Goal: Task Accomplishment & Management: Manage account settings

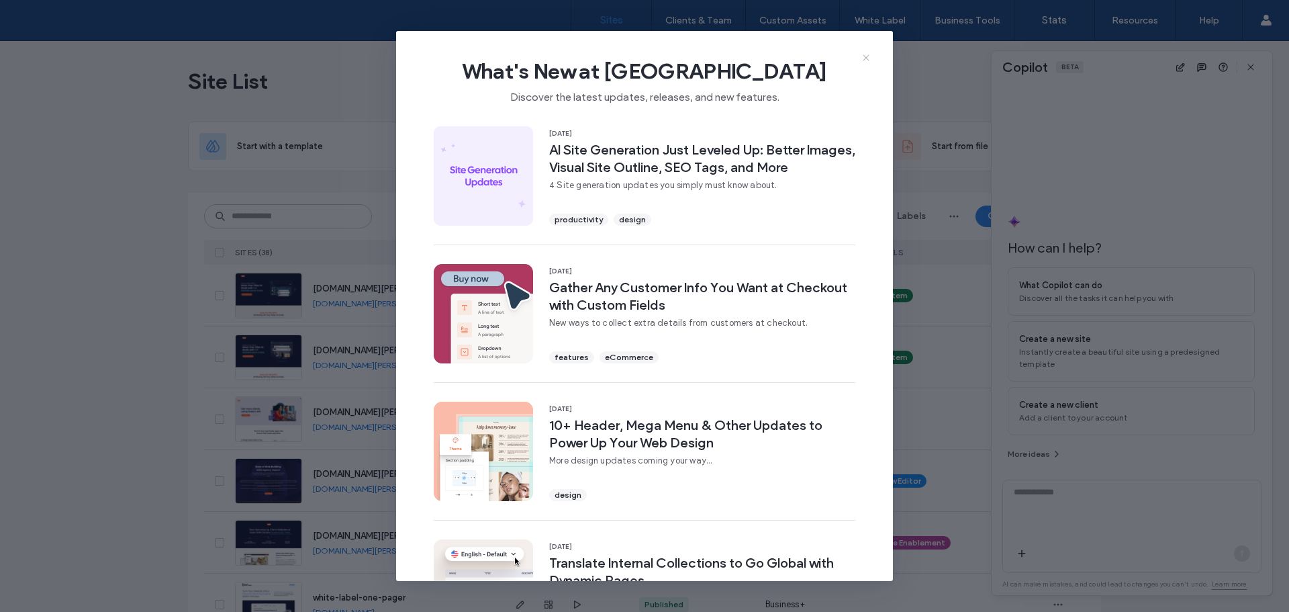
click at [870, 56] on icon at bounding box center [866, 57] width 11 height 11
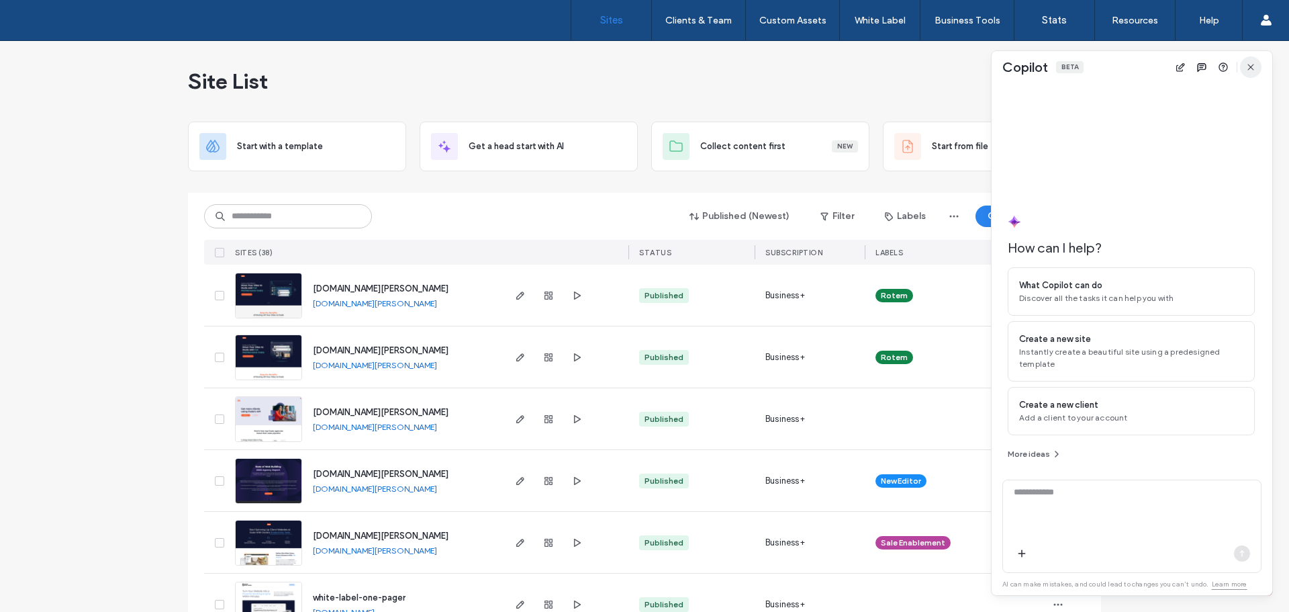
click at [1252, 72] on icon "button" at bounding box center [1251, 67] width 11 height 11
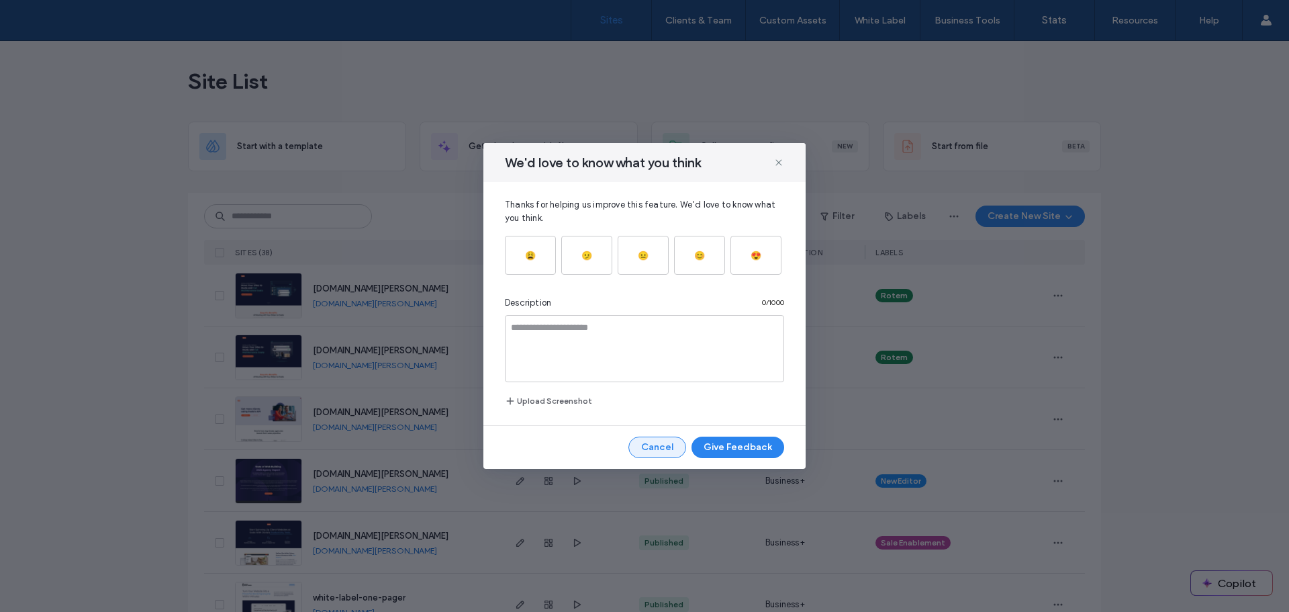
click at [669, 451] on button "Cancel" at bounding box center [658, 446] width 58 height 21
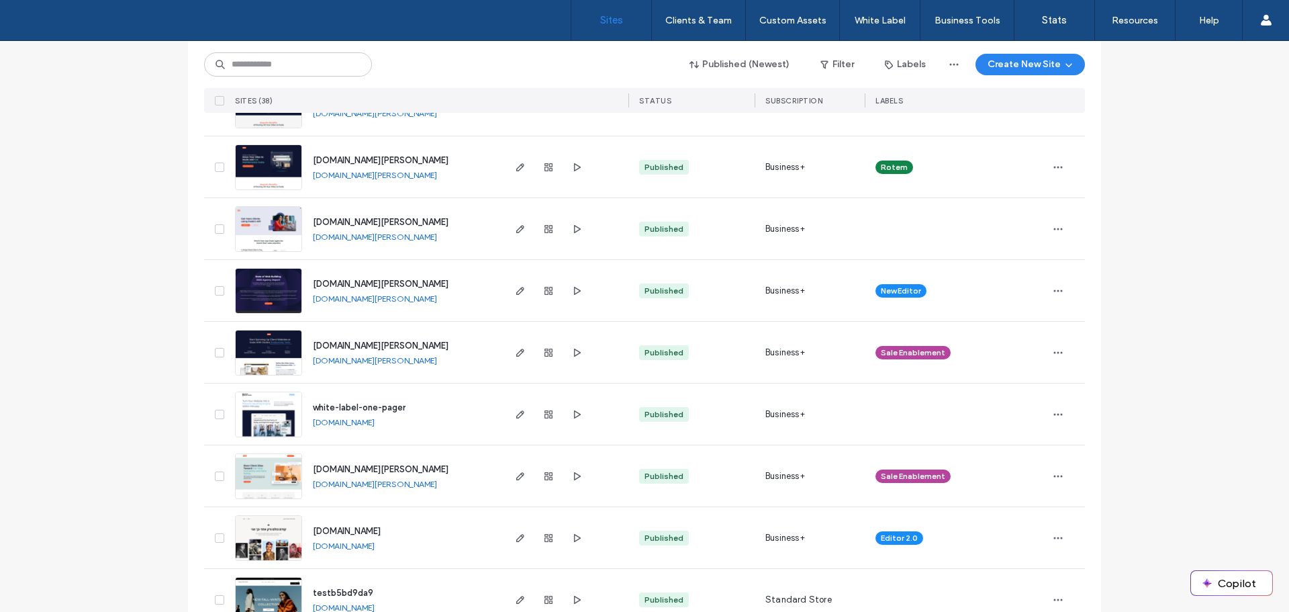
scroll to position [67, 0]
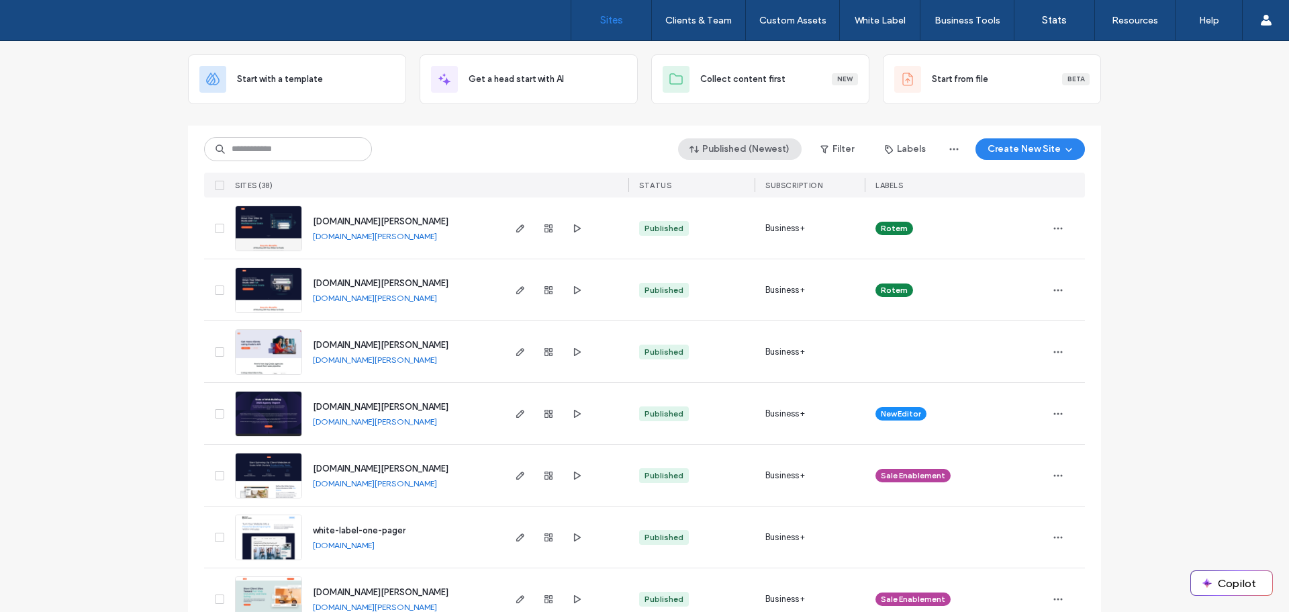
click at [747, 154] on button "Published (Newest)" at bounding box center [740, 148] width 124 height 21
click at [528, 137] on div "Published (Newest) Filter Labels Create New Site" at bounding box center [644, 149] width 881 height 26
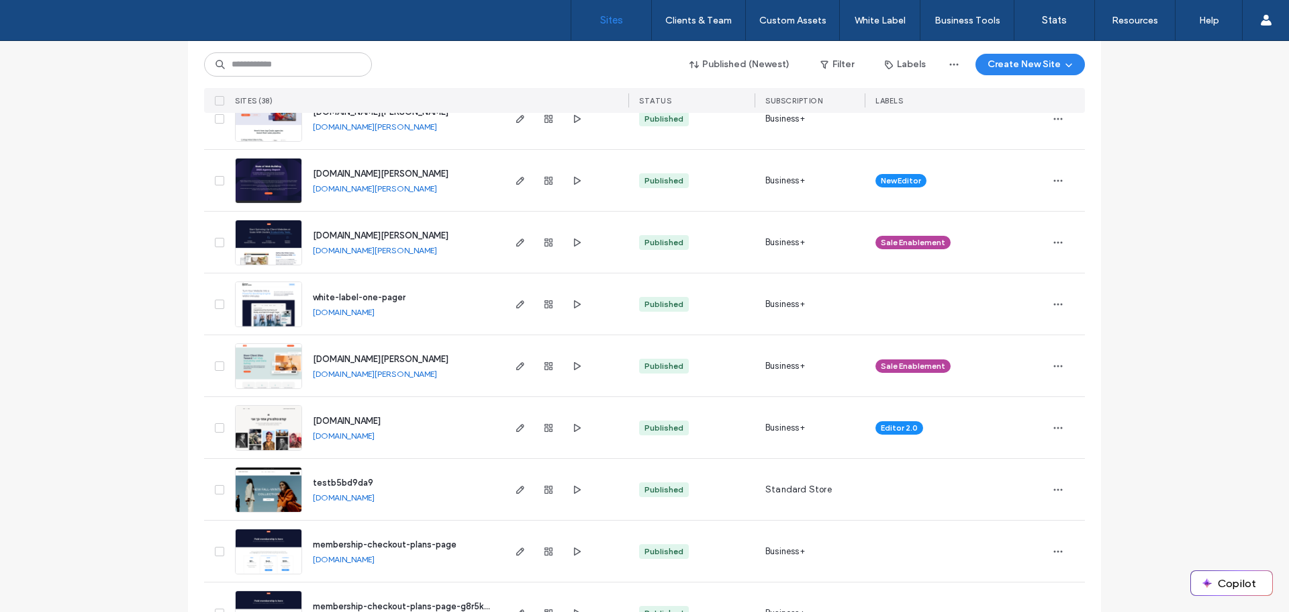
scroll to position [136, 0]
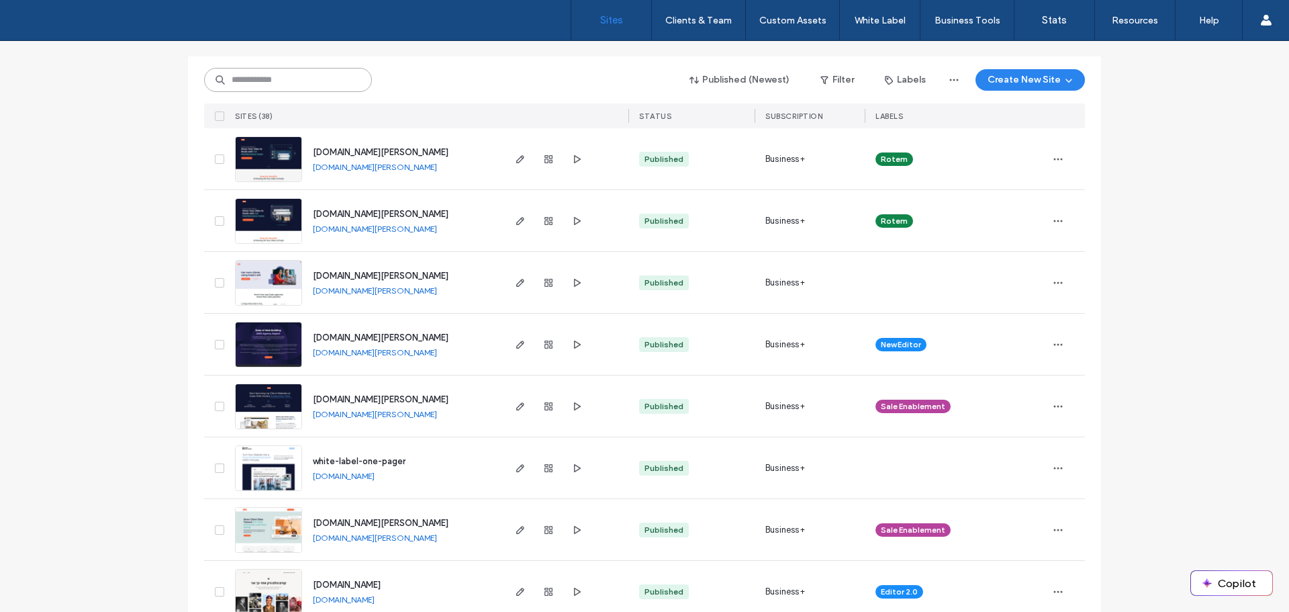
click at [291, 73] on input at bounding box center [288, 80] width 168 height 24
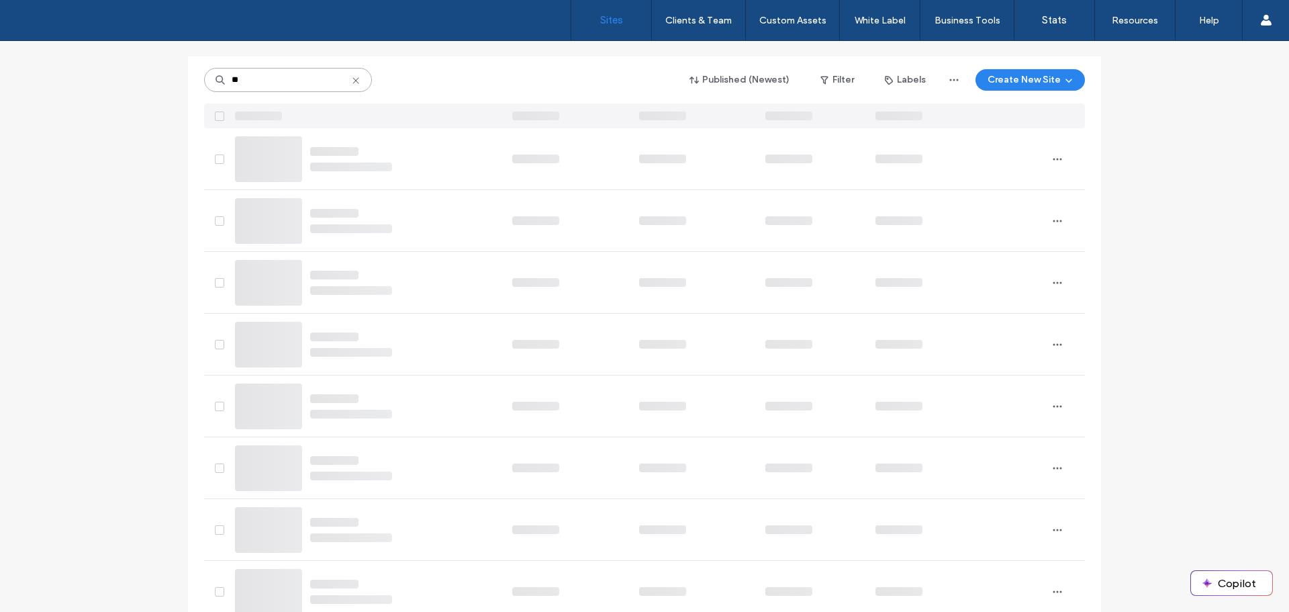
scroll to position [0, 0]
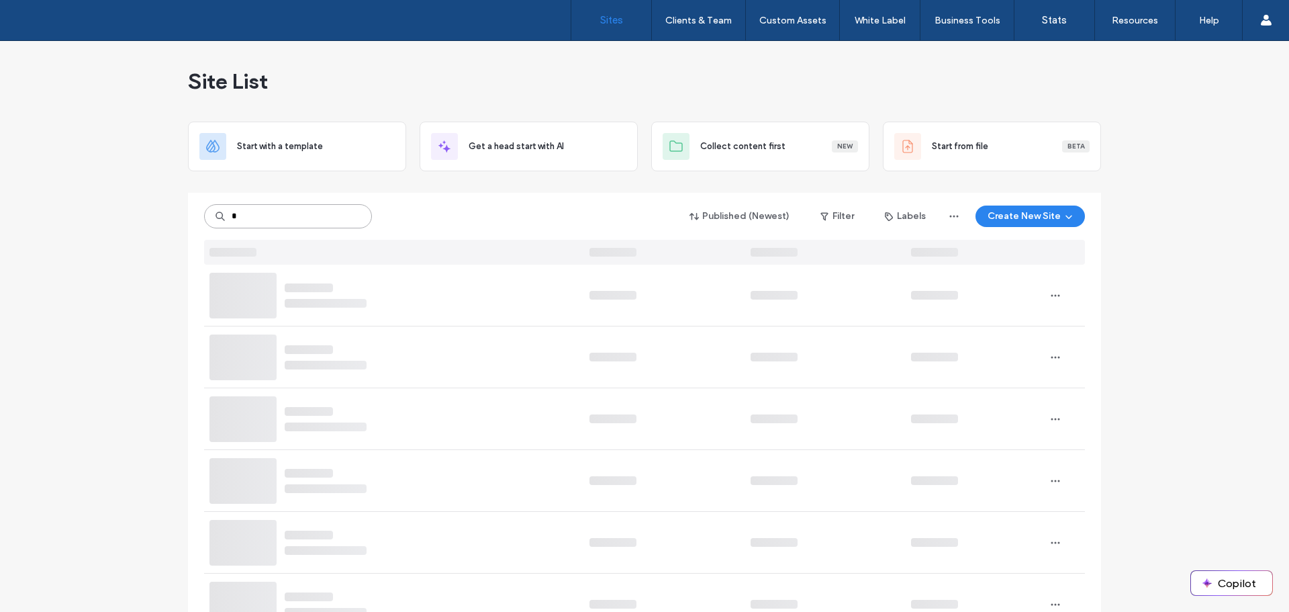
type input "*"
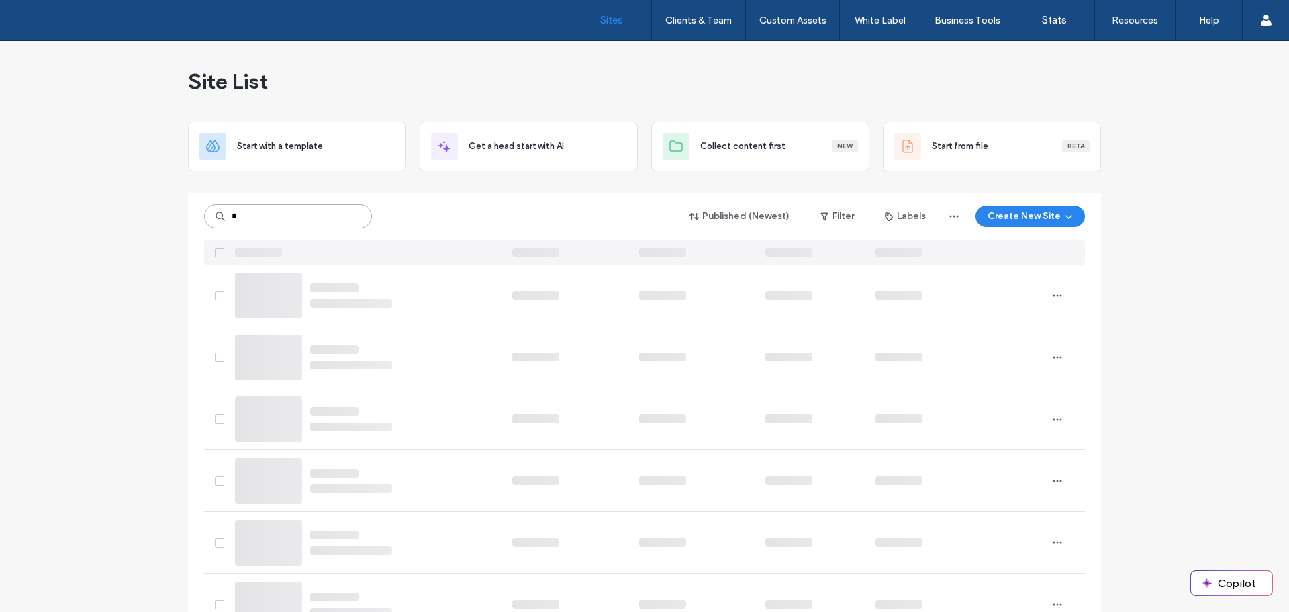
type input "*"
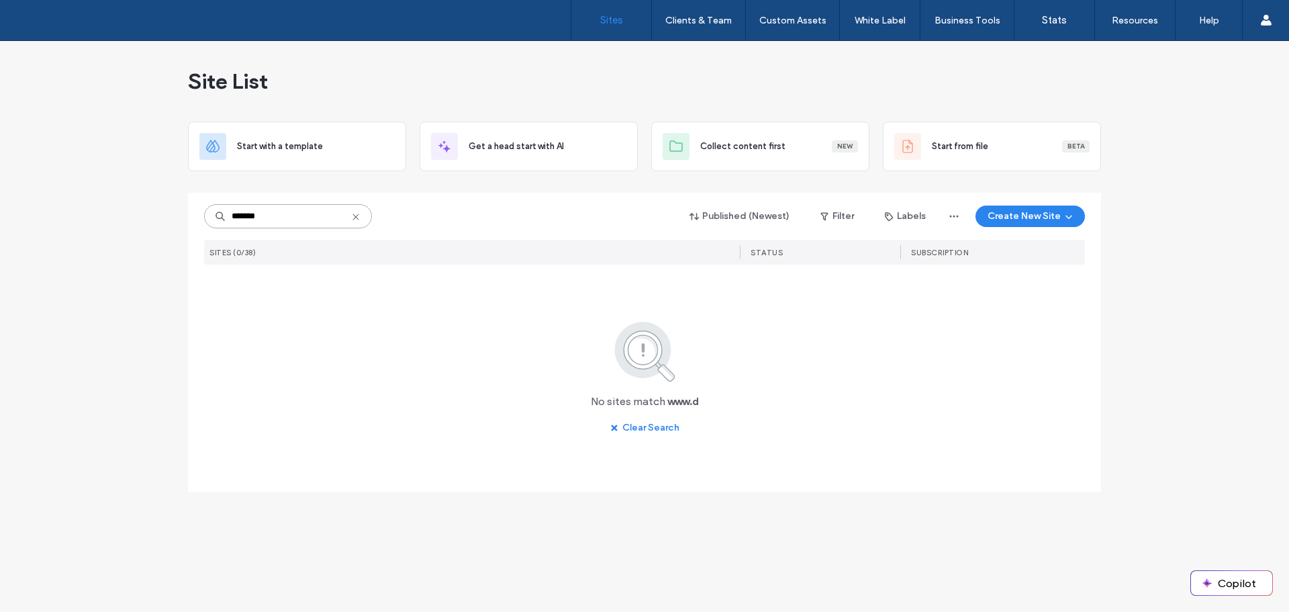
type input "********"
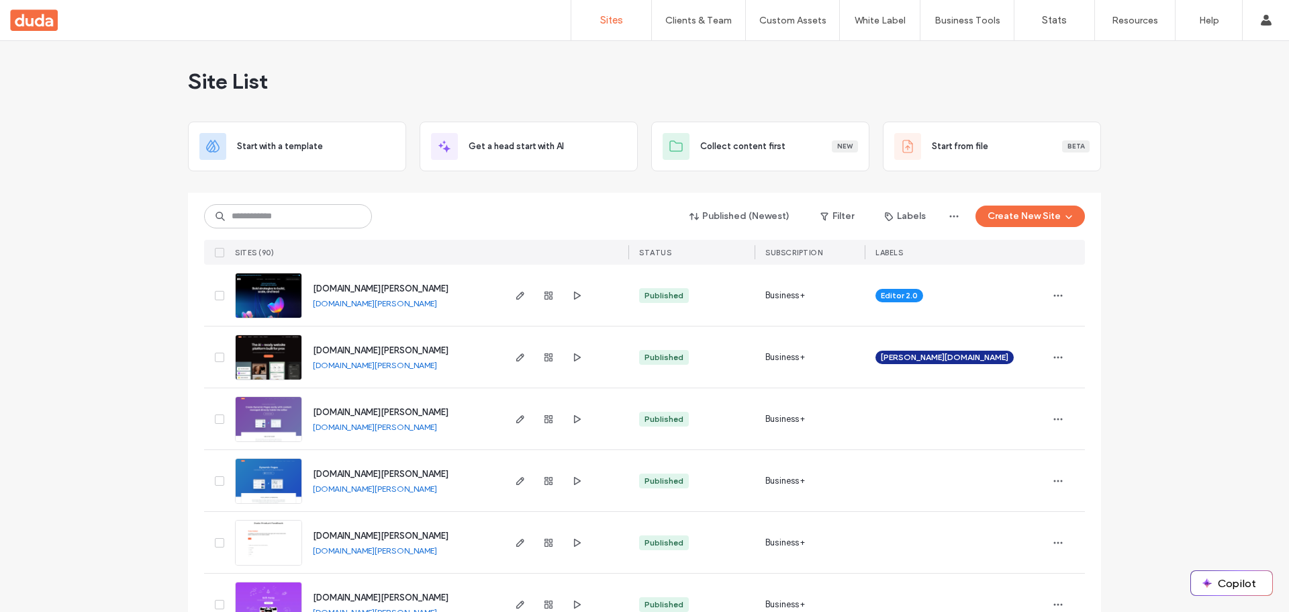
click at [351, 353] on span "www.duda.co" at bounding box center [381, 350] width 136 height 10
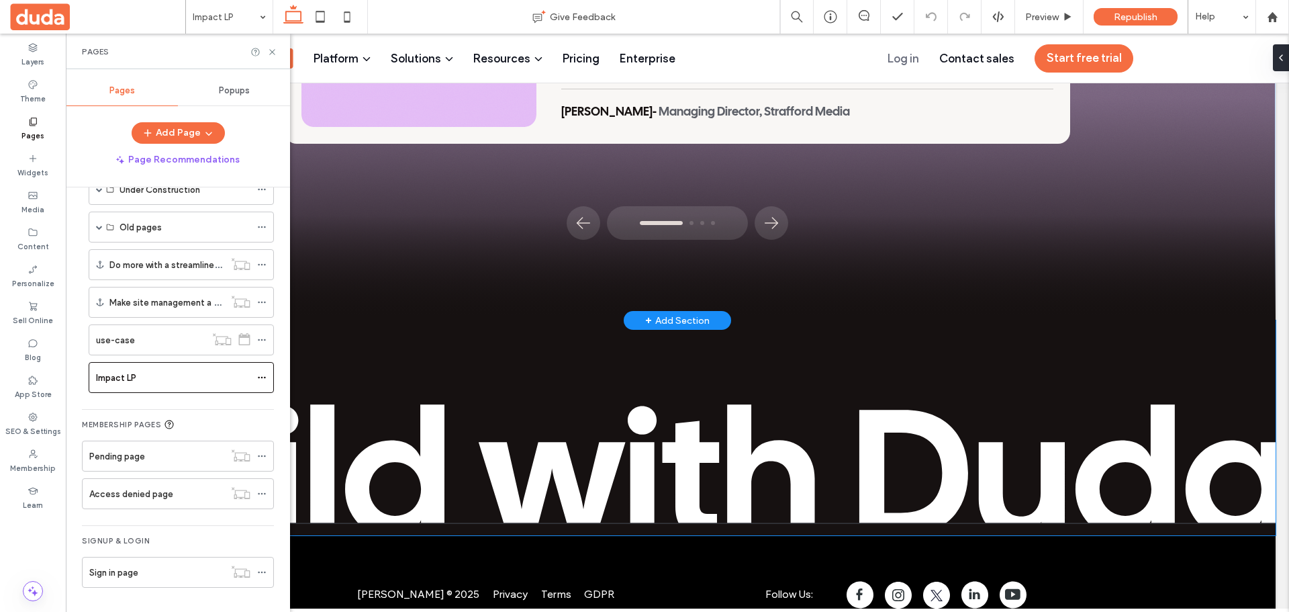
scroll to position [2168, 0]
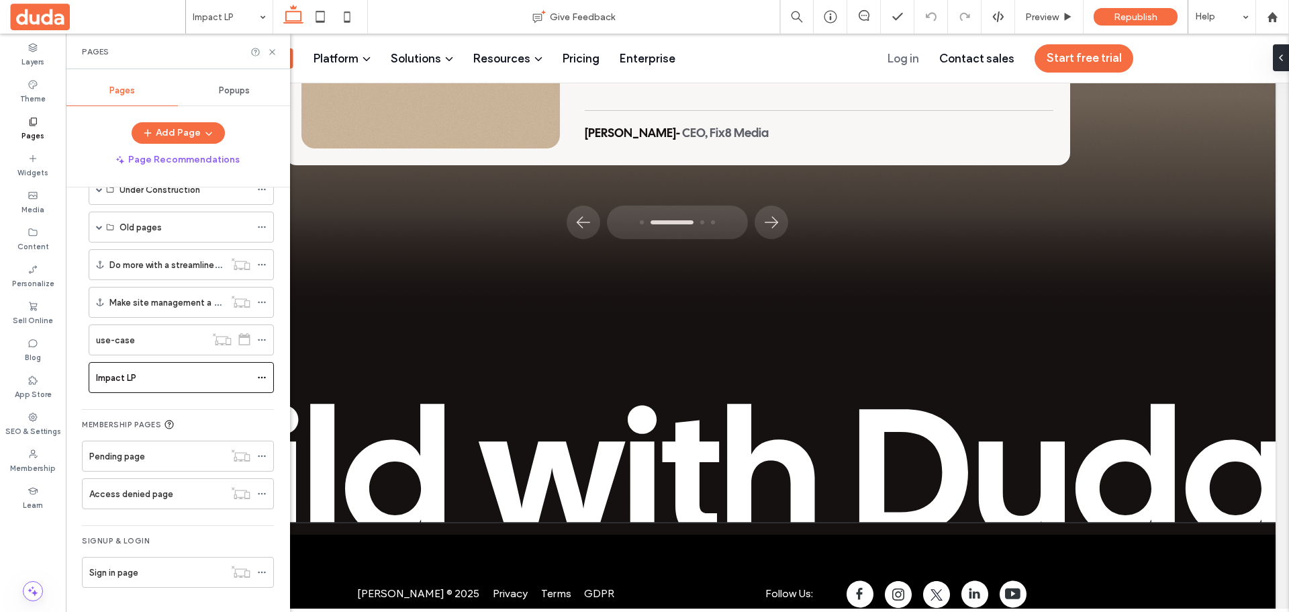
drag, startPoint x: 170, startPoint y: 404, endPoint x: 125, endPoint y: 406, distance: 45.1
click at [201, 137] on span "button" at bounding box center [207, 133] width 13 height 20
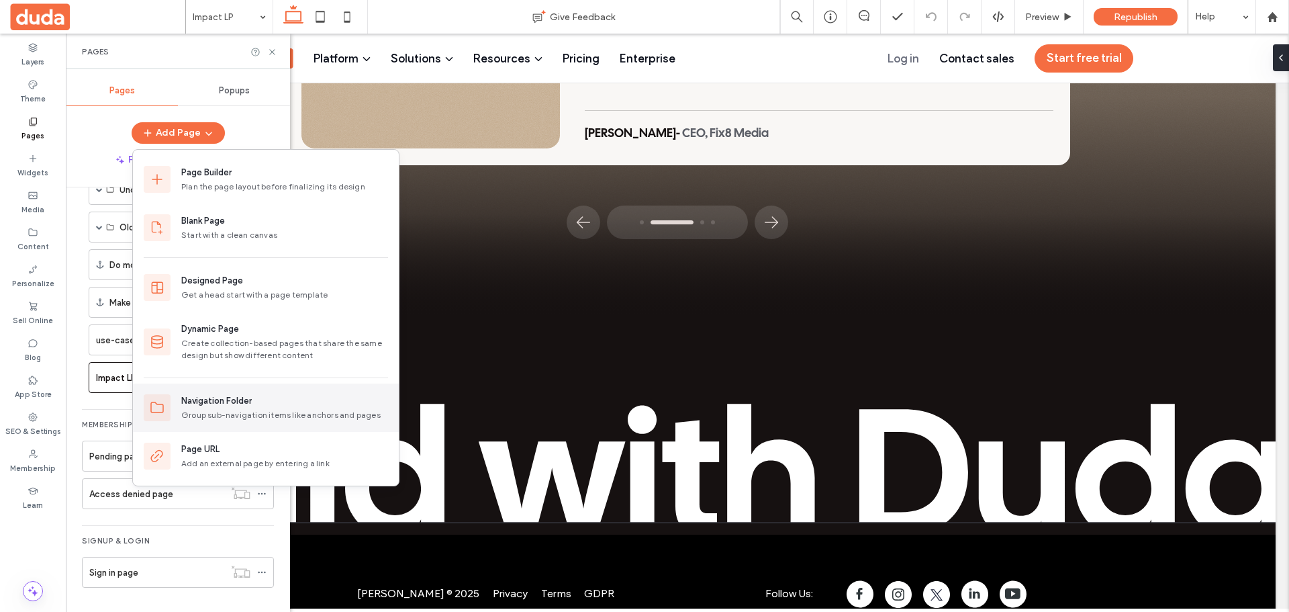
click at [340, 412] on div "Group sub-navigation items like anchors and pages" at bounding box center [284, 415] width 207 height 12
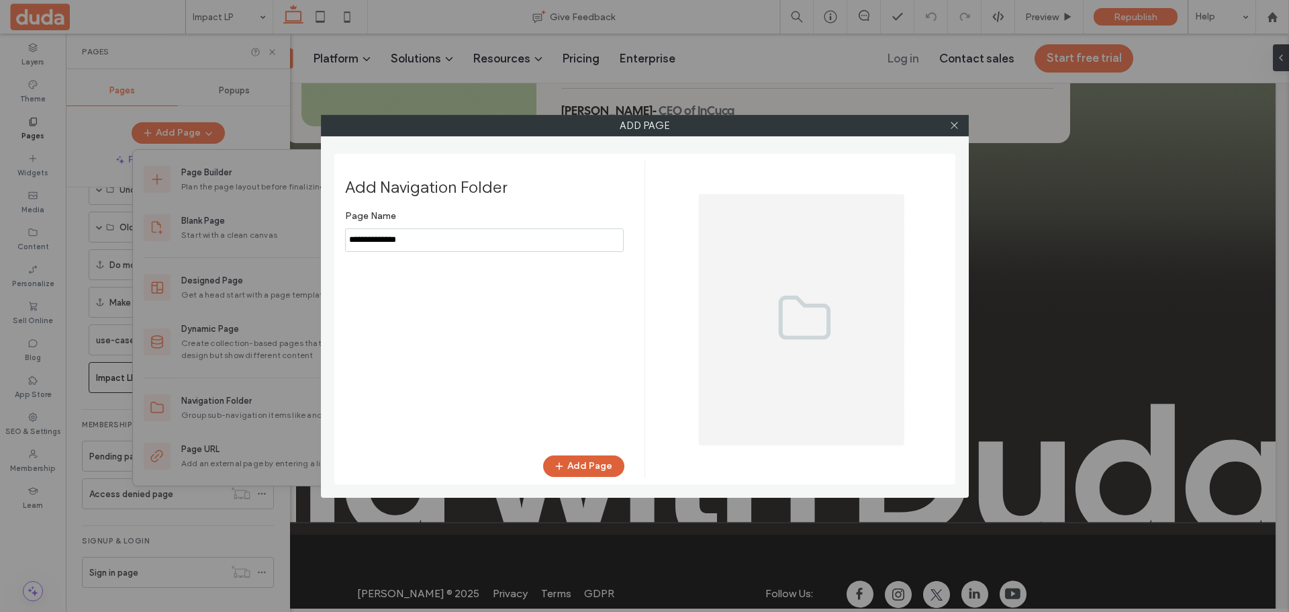
type input "**********"
click at [579, 465] on button "Add Page" at bounding box center [583, 465] width 81 height 21
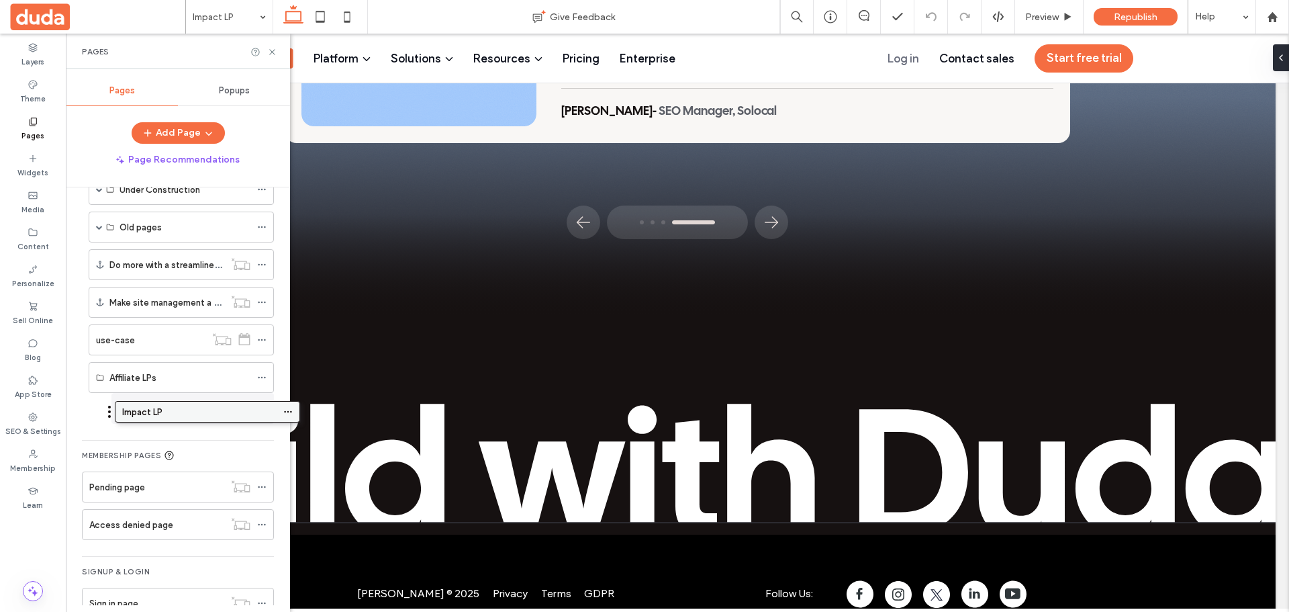
drag, startPoint x: 155, startPoint y: 372, endPoint x: 181, endPoint y: 409, distance: 45.3
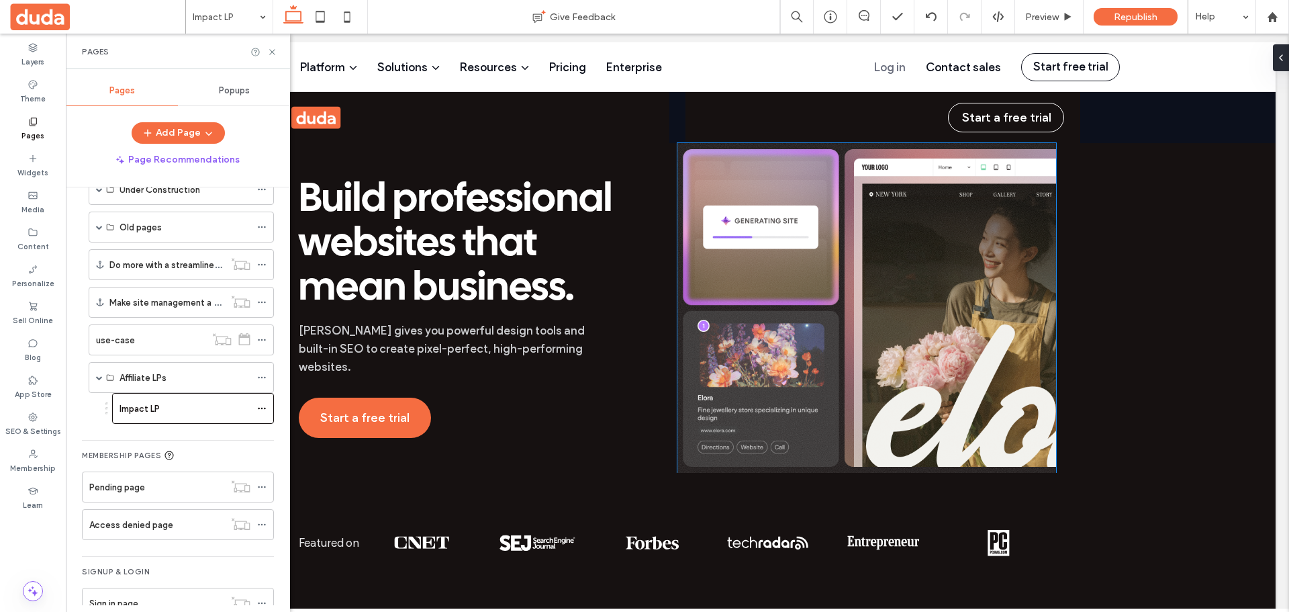
scroll to position [0, 0]
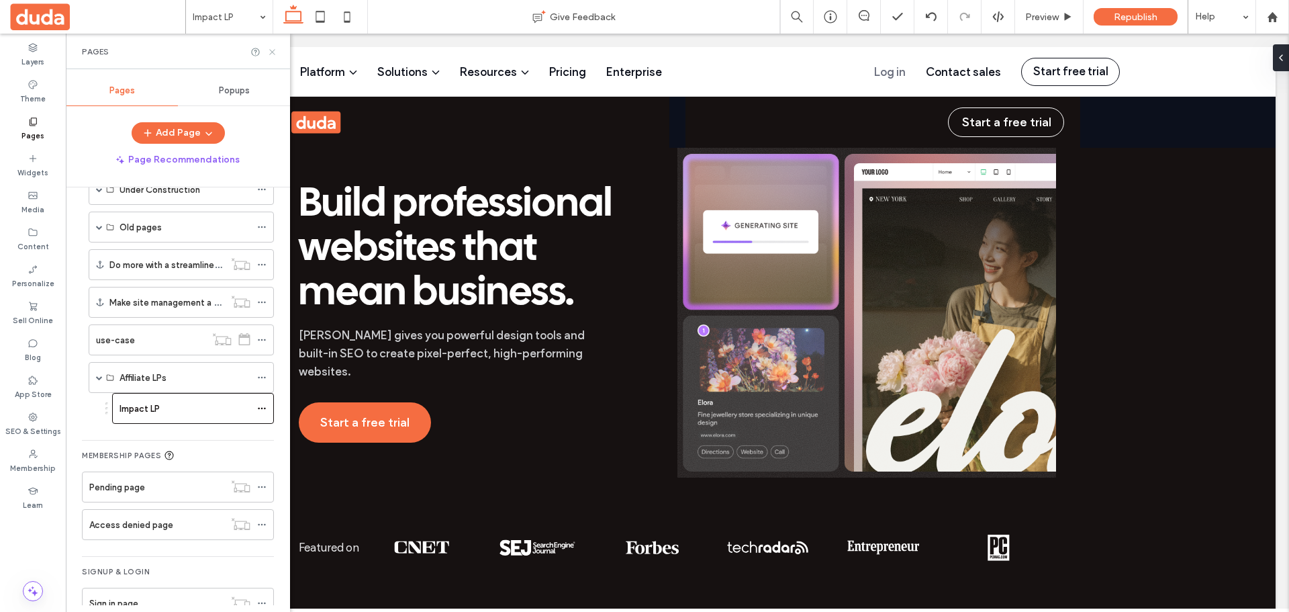
click at [273, 48] on icon at bounding box center [272, 52] width 10 height 10
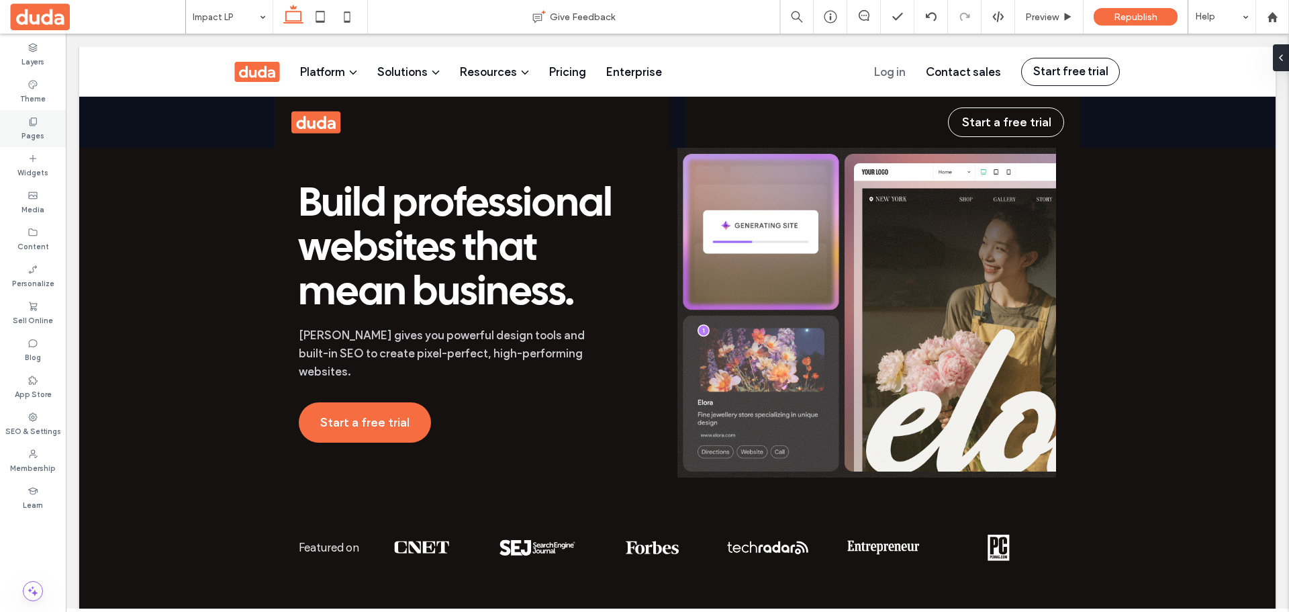
click at [36, 144] on div "Pages" at bounding box center [33, 128] width 66 height 37
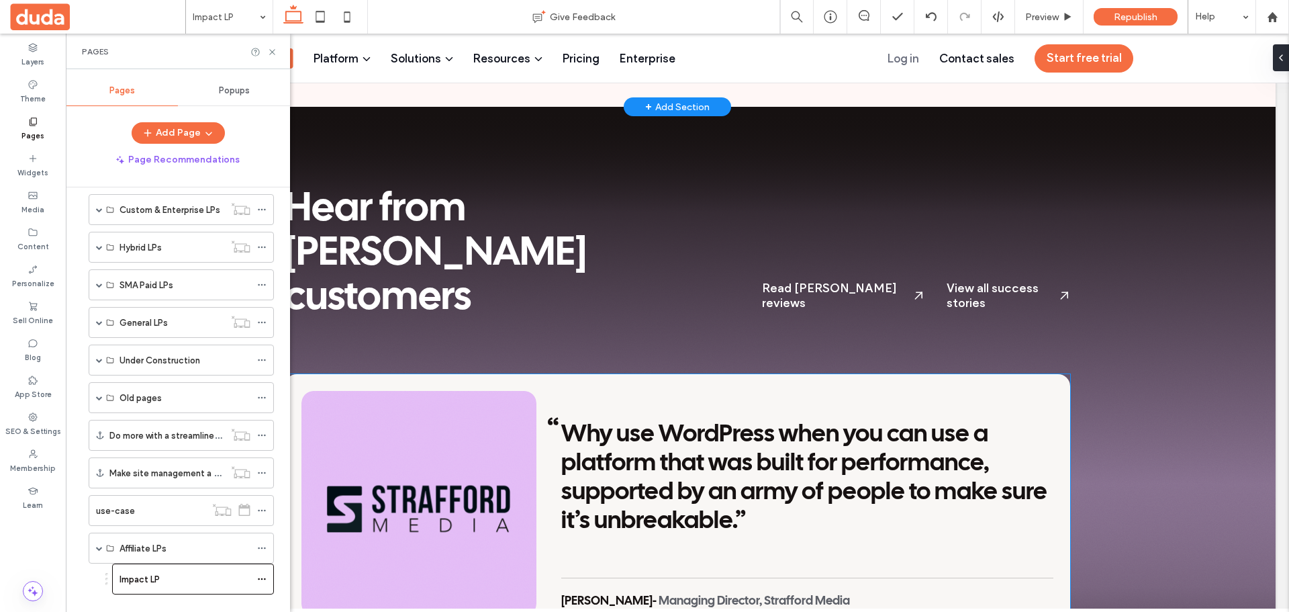
scroll to position [1947, 0]
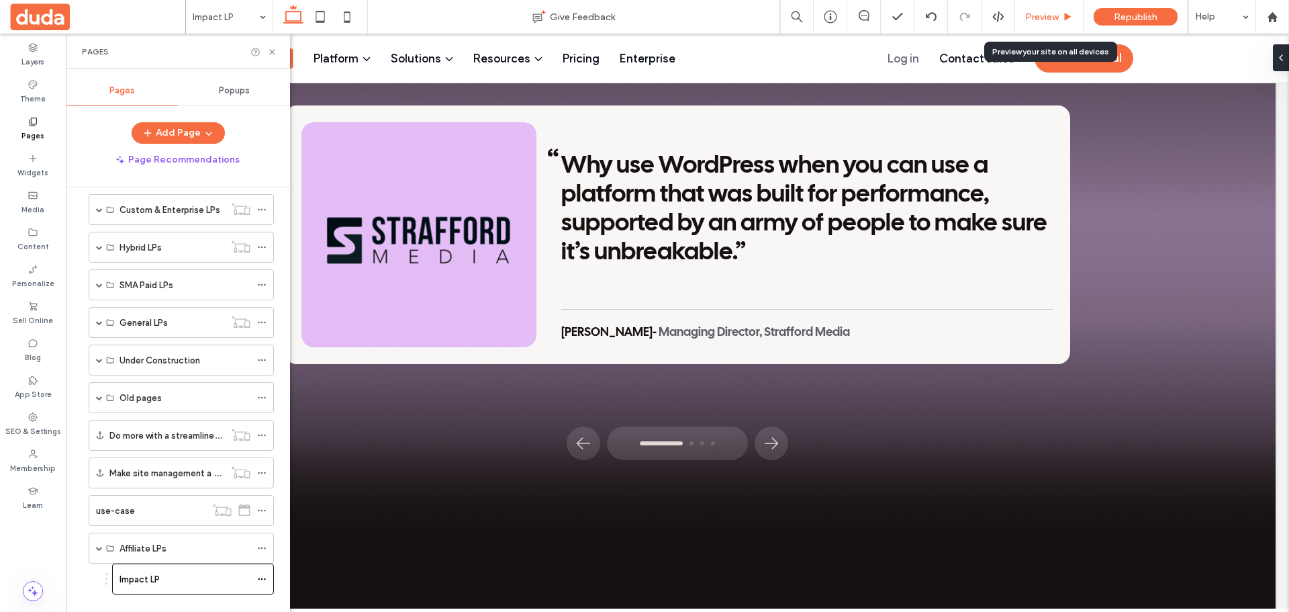
click at [1044, 18] on span "Preview" at bounding box center [1042, 16] width 34 height 11
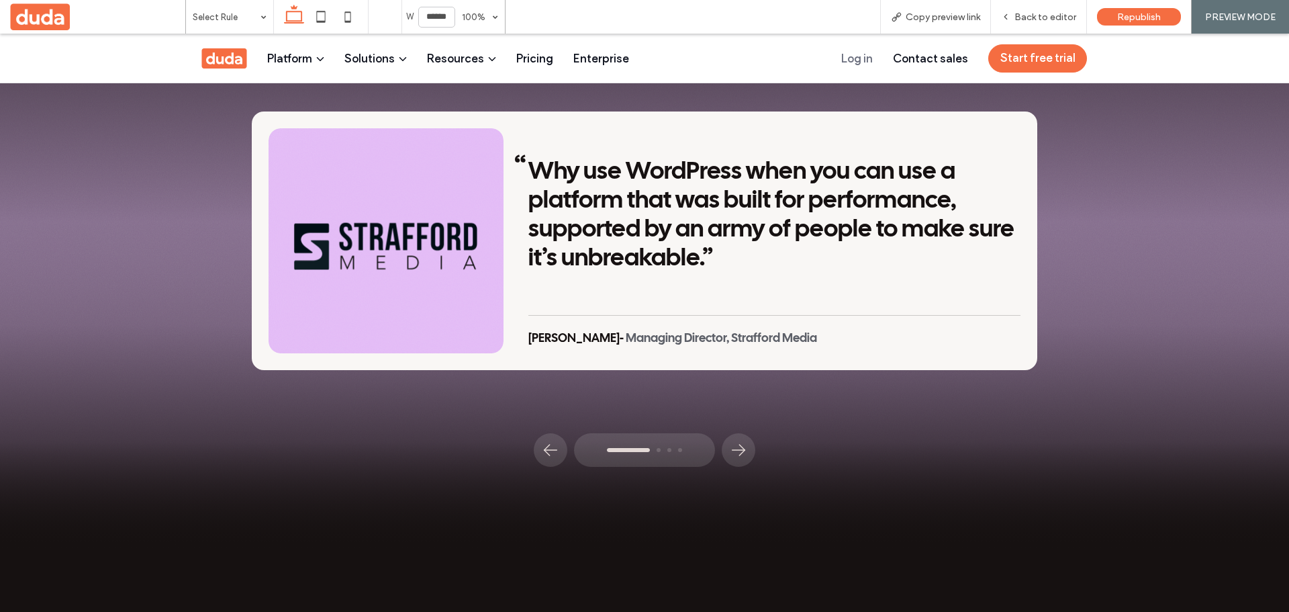
scroll to position [1946, 0]
click at [735, 440] on icon "button" at bounding box center [738, 450] width 21 height 21
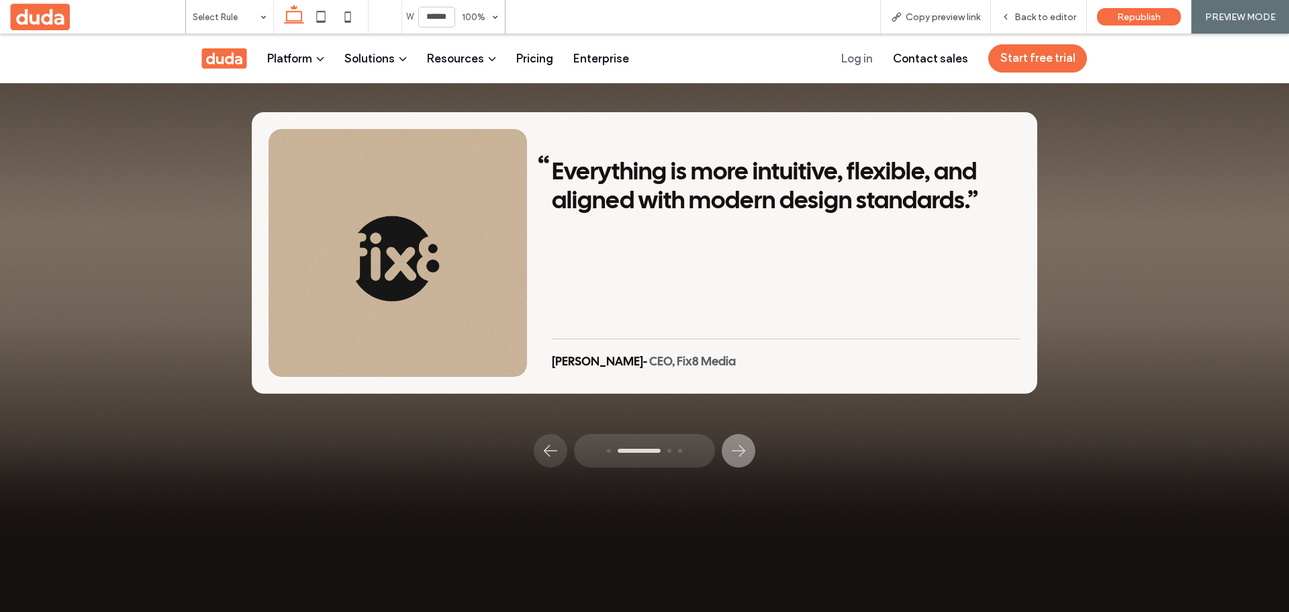
click at [735, 440] on icon "button" at bounding box center [738, 450] width 21 height 21
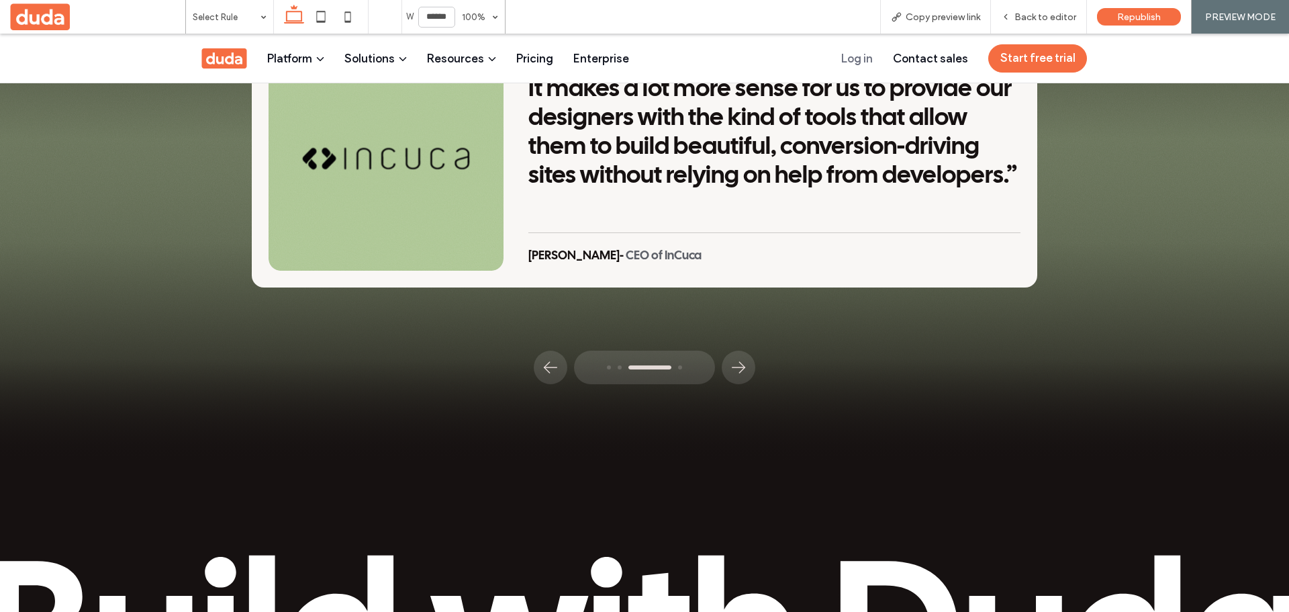
scroll to position [2166, 0]
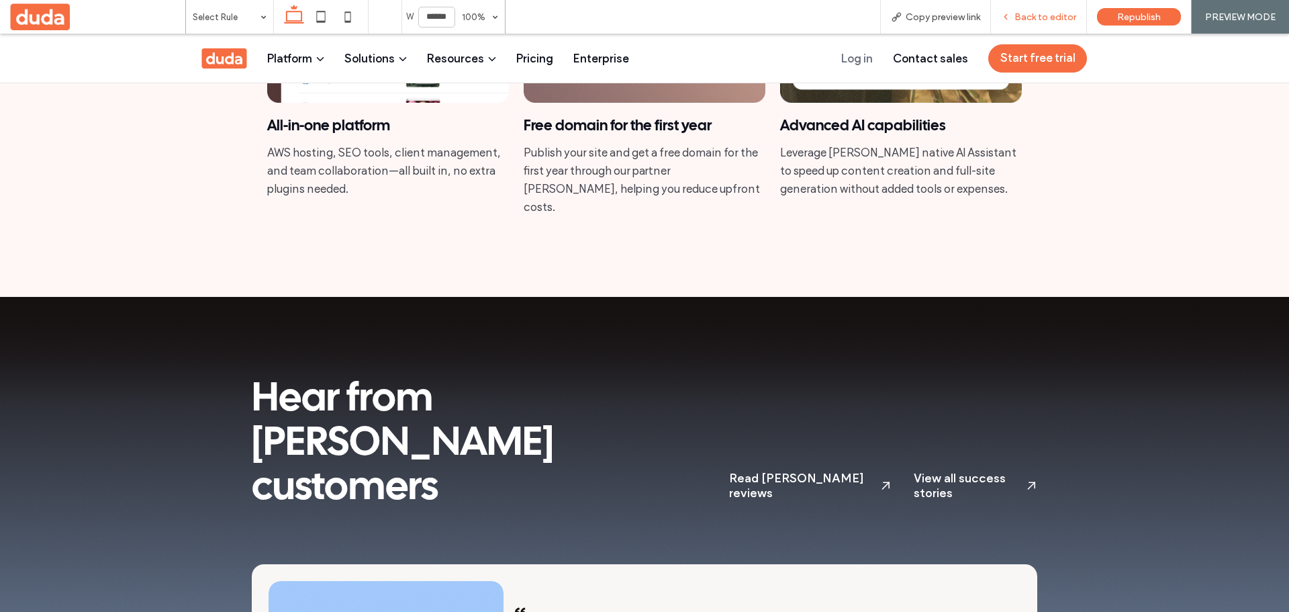
click at [1009, 15] on icon at bounding box center [1005, 16] width 9 height 9
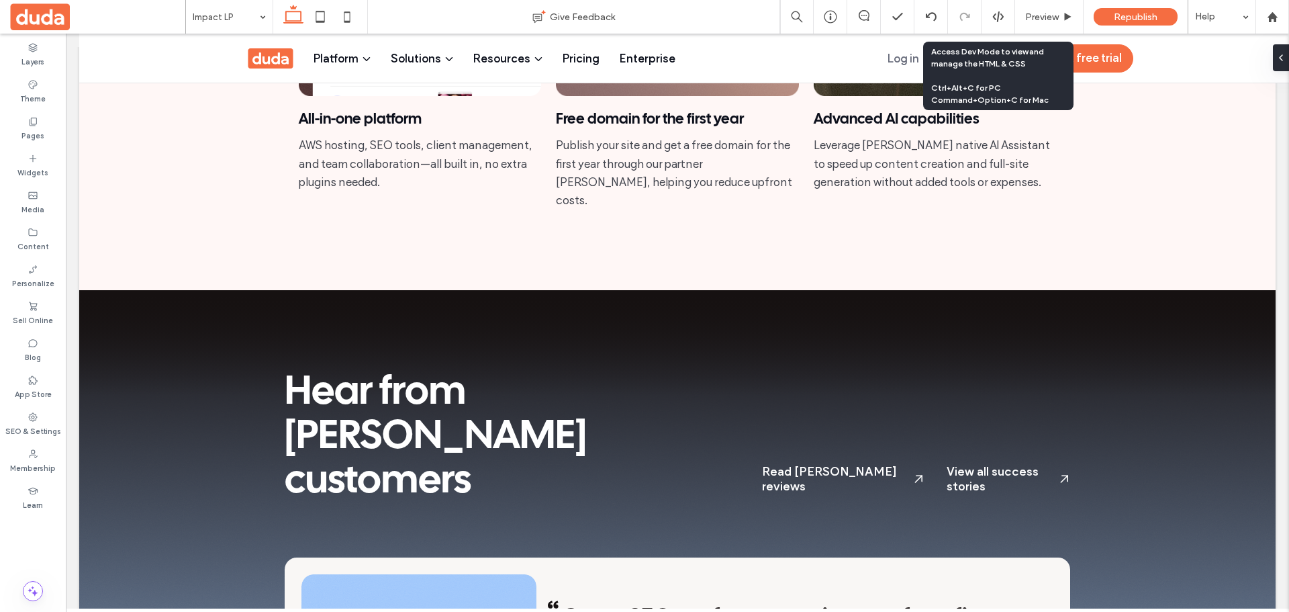
scroll to position [1496, 0]
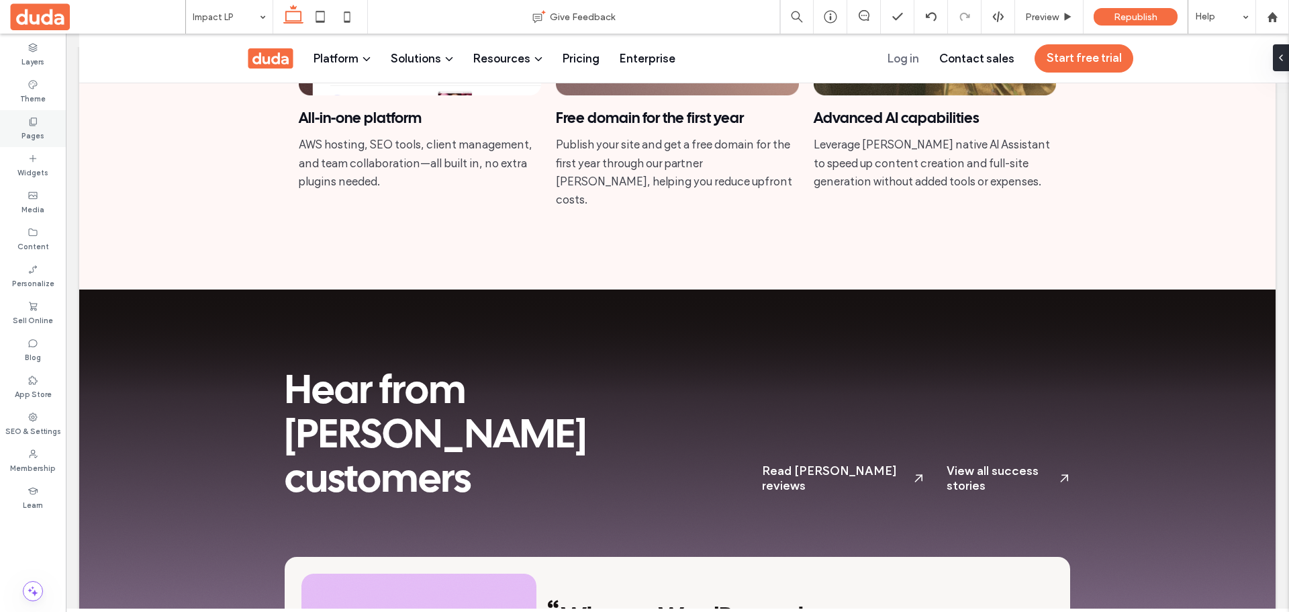
click at [27, 117] on div "Pages" at bounding box center [33, 128] width 66 height 37
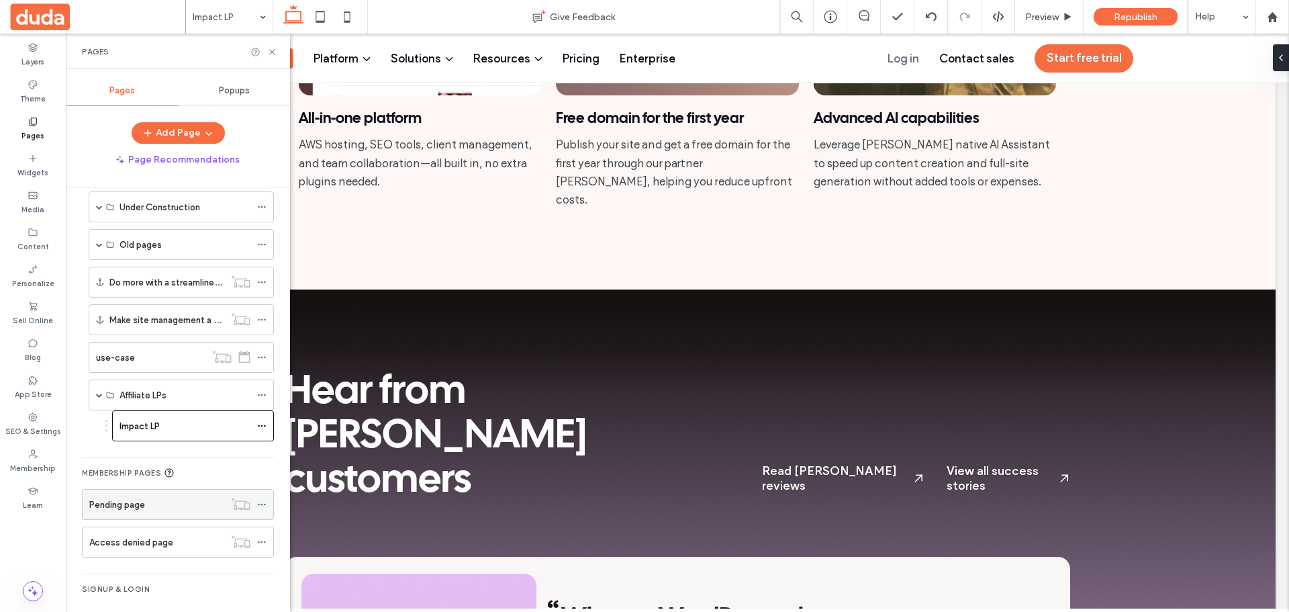
scroll to position [669, 0]
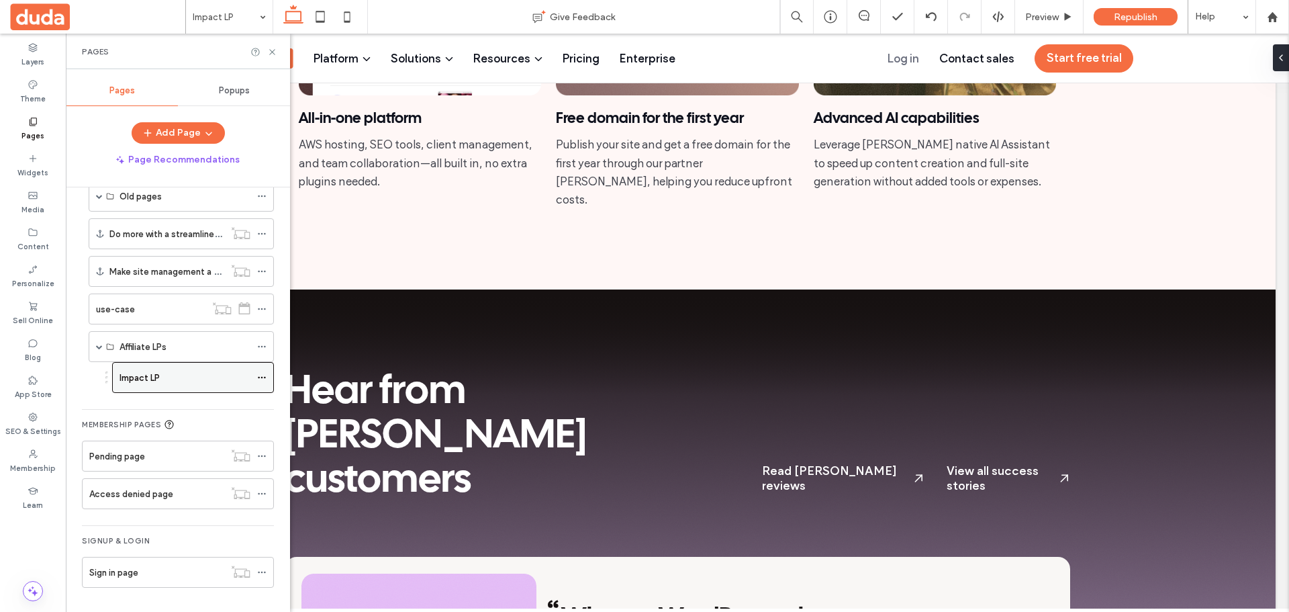
click at [169, 376] on div "Impact LP" at bounding box center [185, 378] width 131 height 14
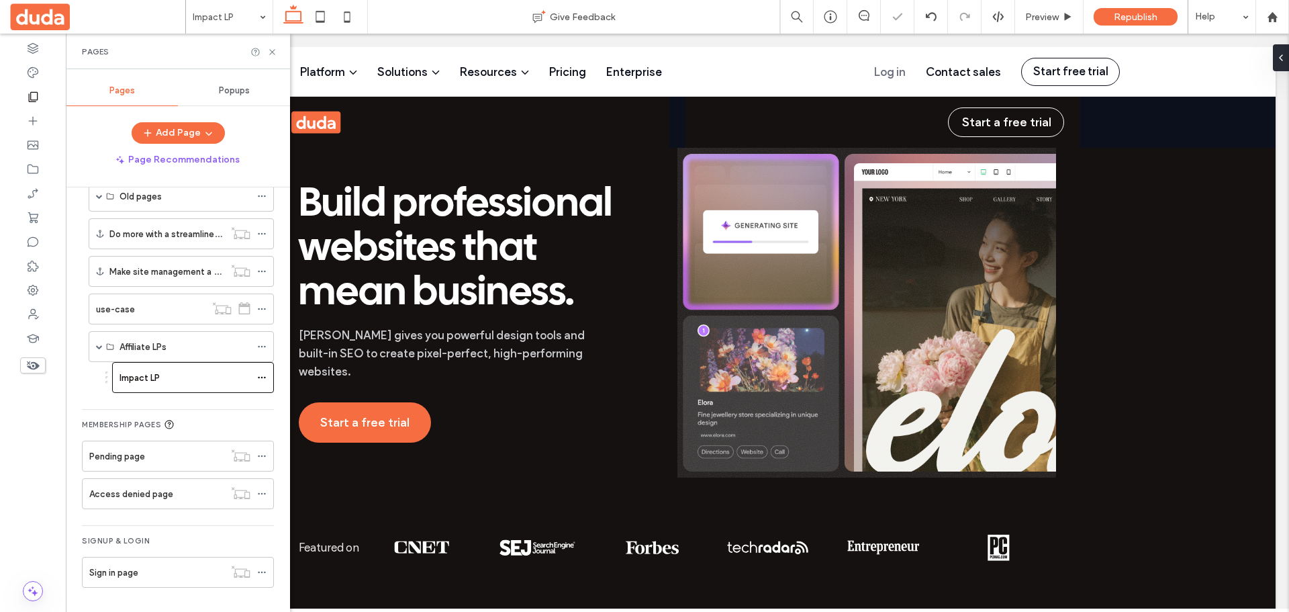
scroll to position [0, 0]
click at [263, 343] on icon at bounding box center [261, 346] width 9 height 9
click at [259, 377] on use at bounding box center [261, 378] width 7 height 2
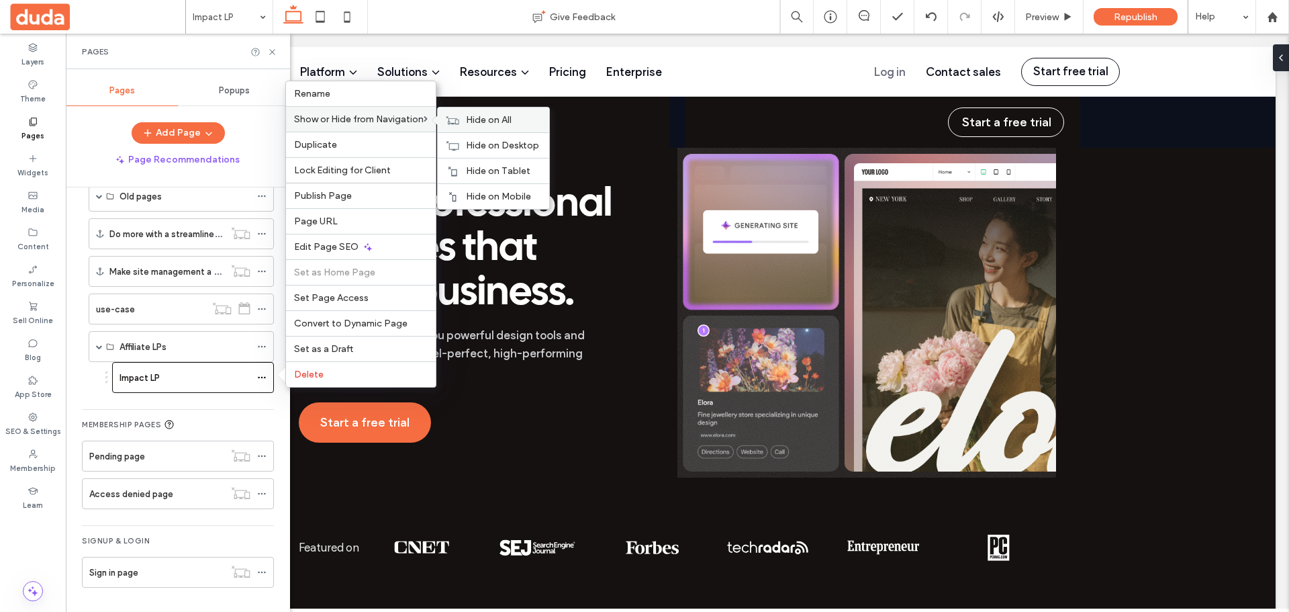
click at [501, 121] on span "Hide on All" at bounding box center [489, 119] width 46 height 11
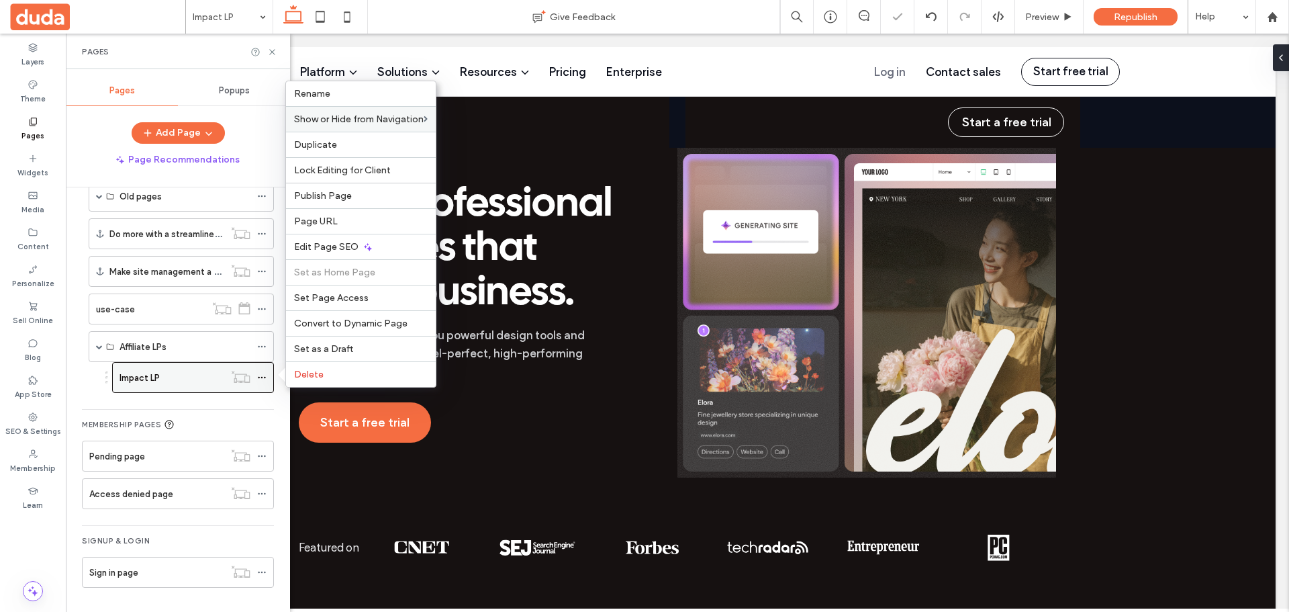
click at [260, 377] on icon at bounding box center [261, 377] width 9 height 9
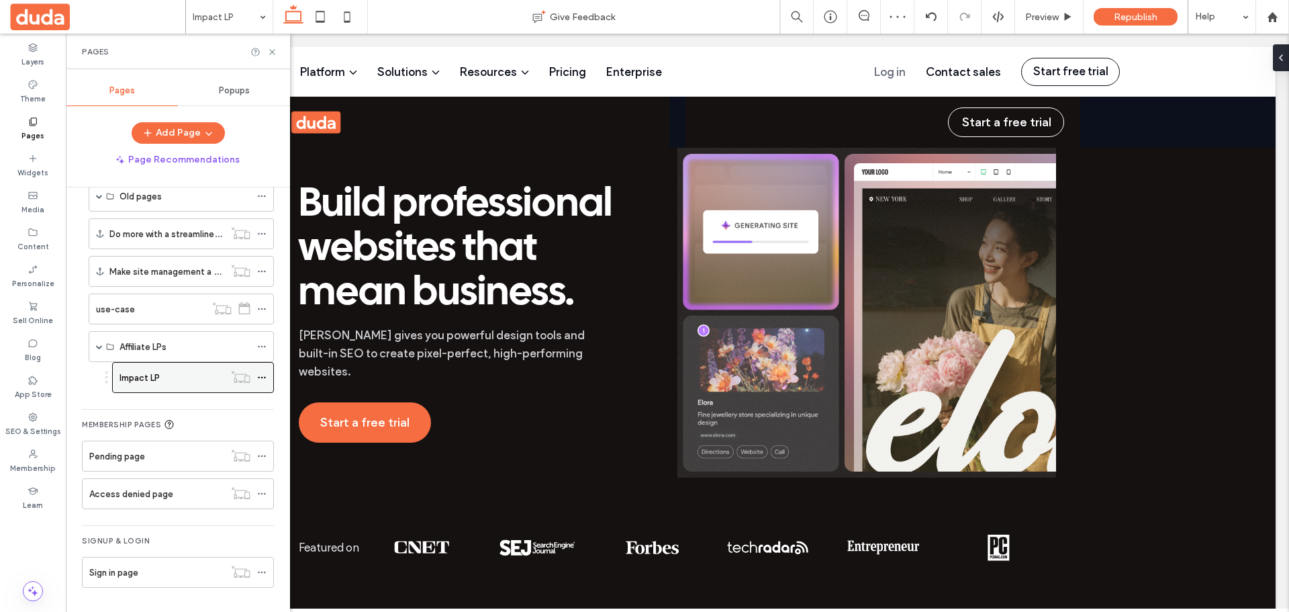
click at [260, 377] on icon at bounding box center [261, 377] width 9 height 9
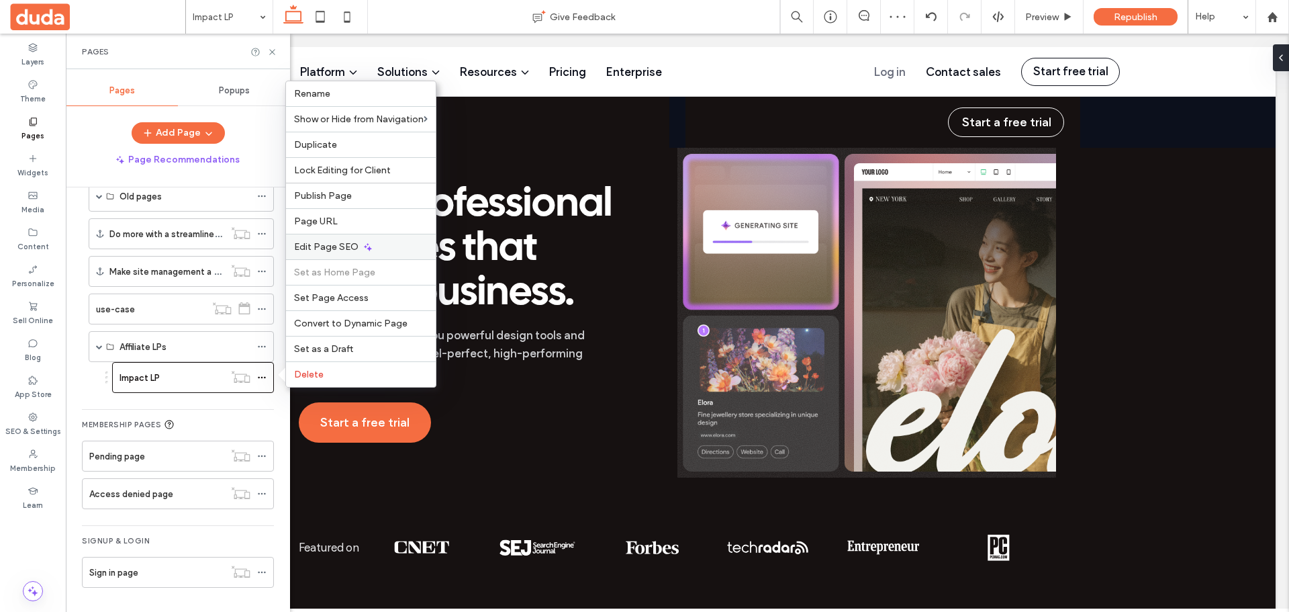
click at [357, 244] on div "Edit Page SEO" at bounding box center [361, 247] width 150 height 26
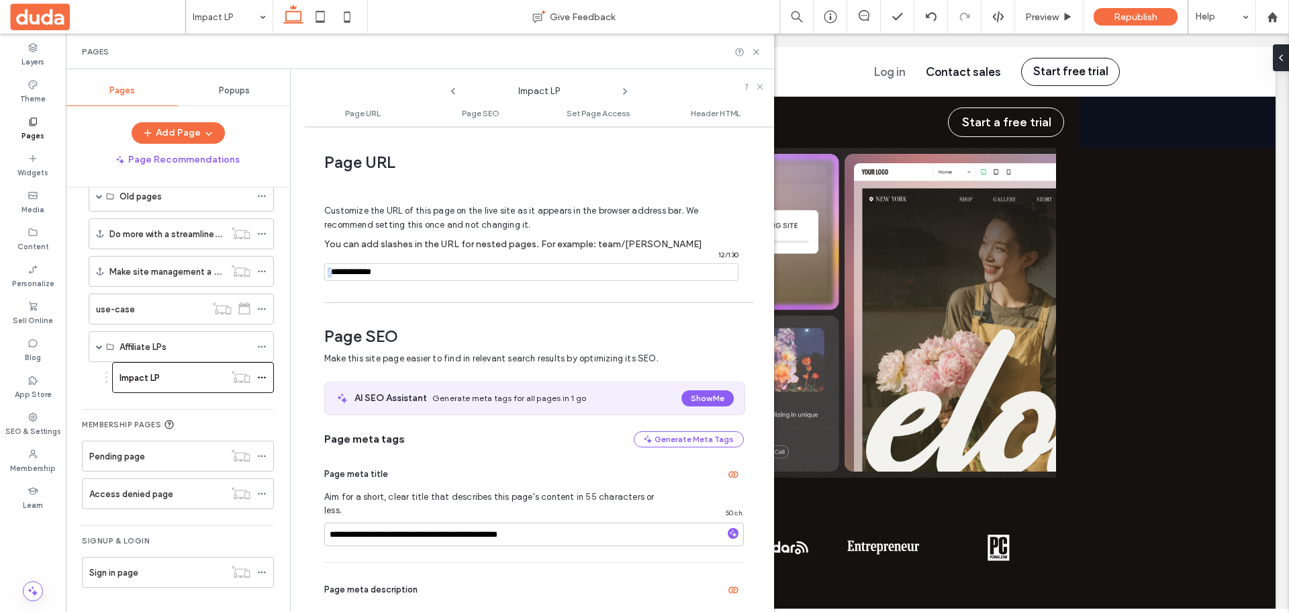
drag, startPoint x: 333, startPoint y: 269, endPoint x: 344, endPoint y: 272, distance: 11.7
click at [344, 272] on div "/ 12 / 130" at bounding box center [531, 271] width 414 height 17
drag, startPoint x: 419, startPoint y: 267, endPoint x: 329, endPoint y: 275, distance: 90.3
click at [329, 275] on div "/ 12 / 130" at bounding box center [531, 271] width 414 height 17
type input "**********"
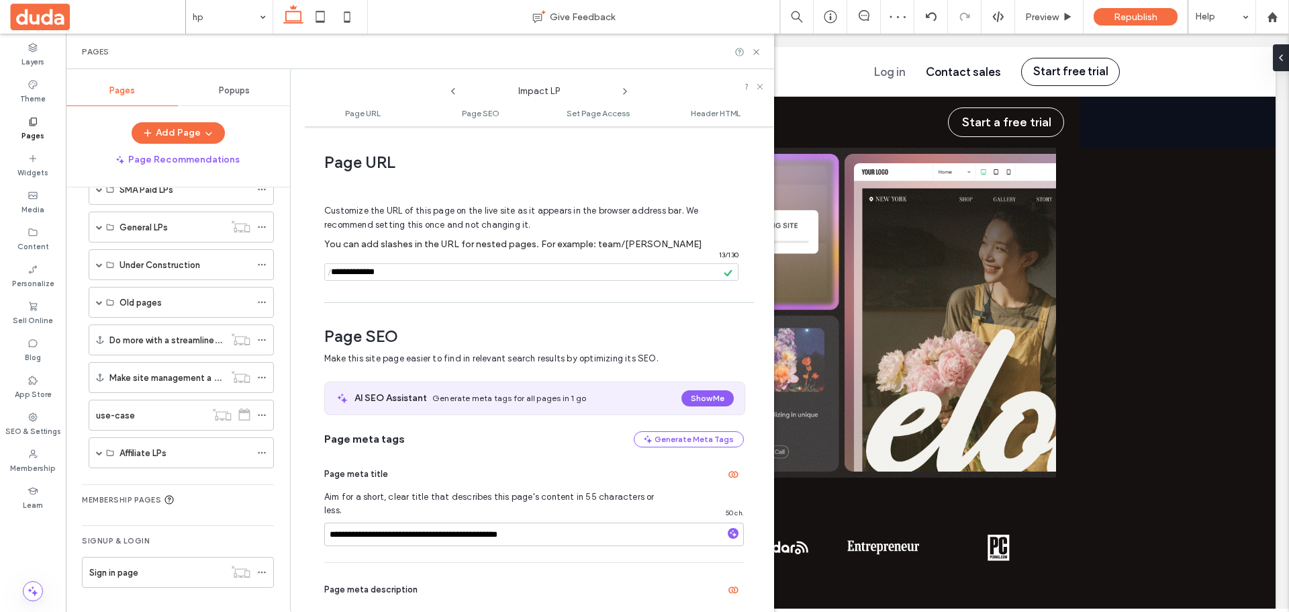
scroll to position [563, 0]
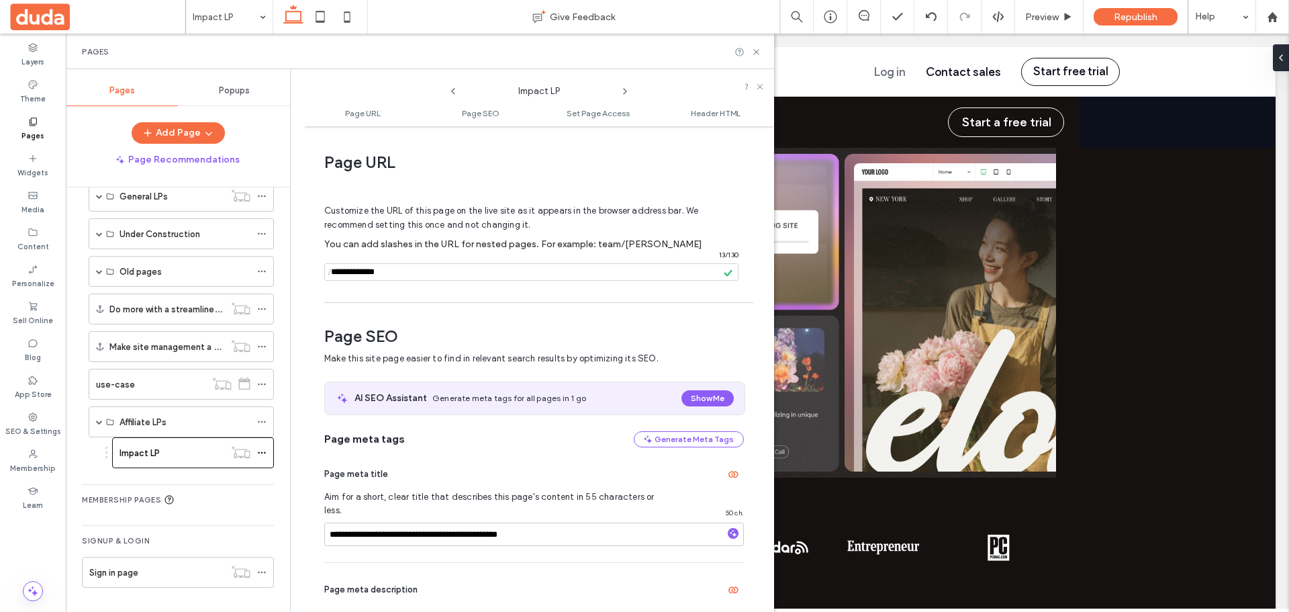
click at [428, 272] on input "notEmpty" at bounding box center [531, 271] width 414 height 17
click at [755, 54] on icon at bounding box center [756, 52] width 10 height 10
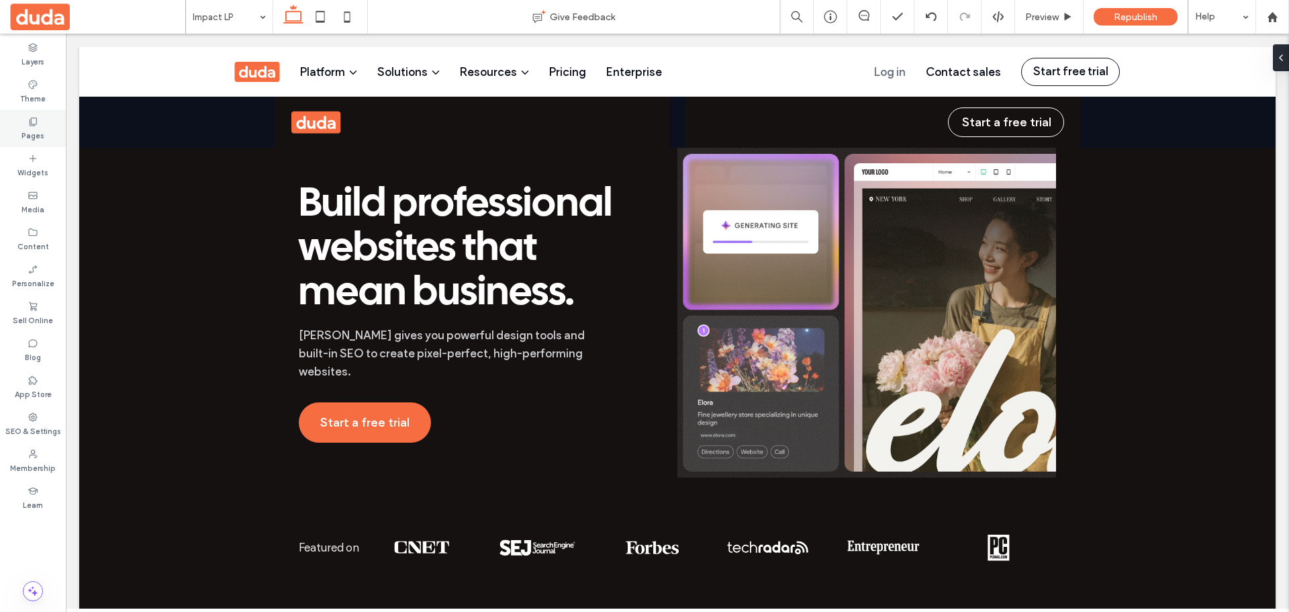
click at [44, 128] on div "Pages" at bounding box center [33, 128] width 66 height 37
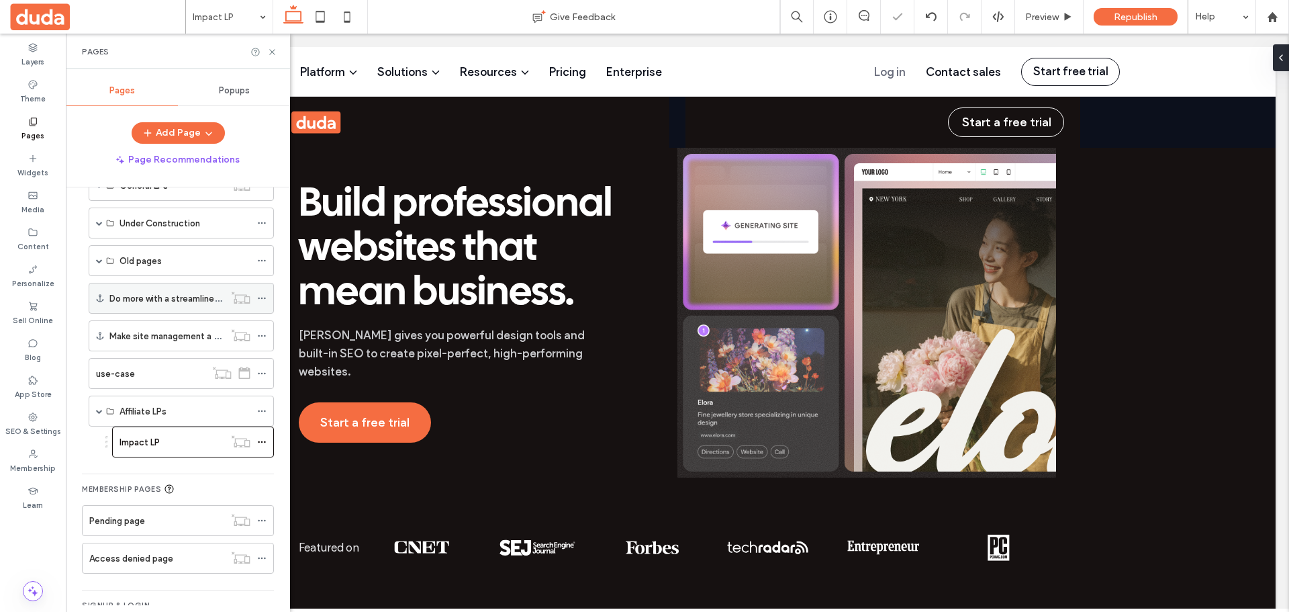
scroll to position [669, 0]
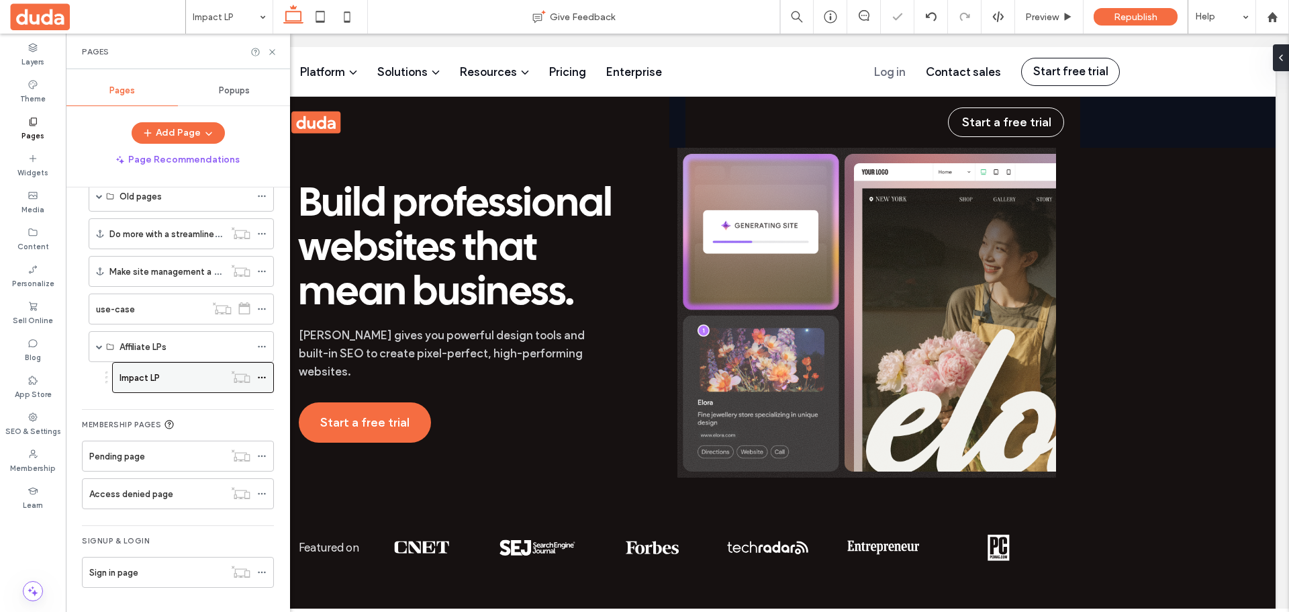
click at [265, 372] on span at bounding box center [261, 377] width 9 height 20
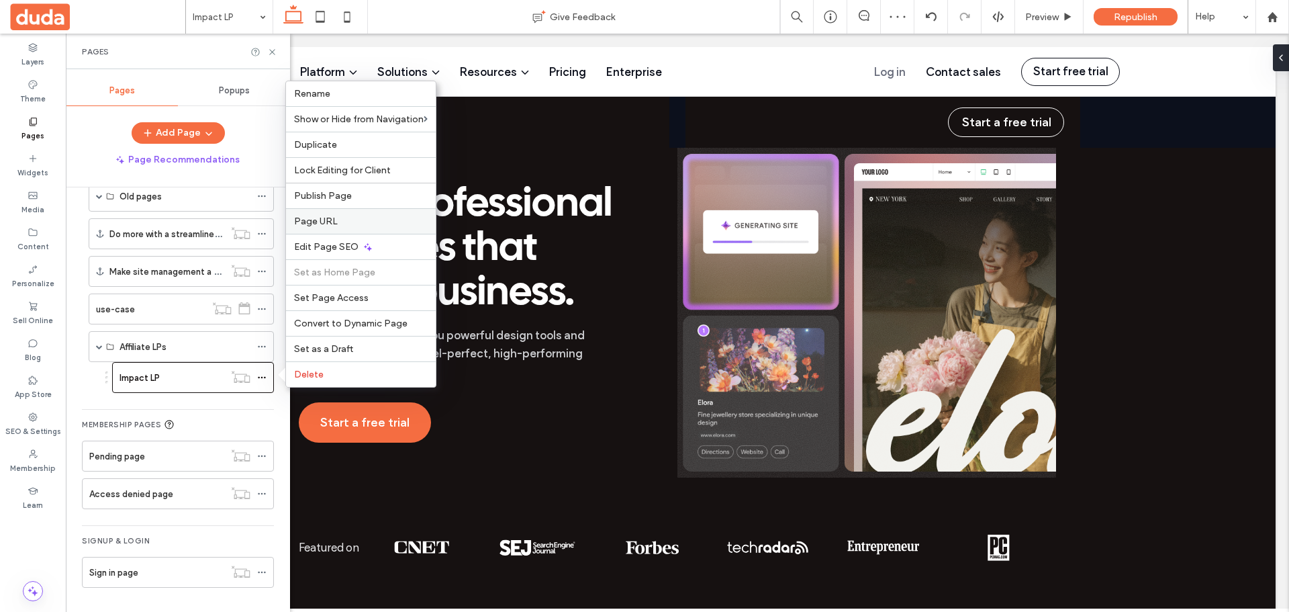
click at [379, 216] on label "Page URL" at bounding box center [361, 221] width 134 height 11
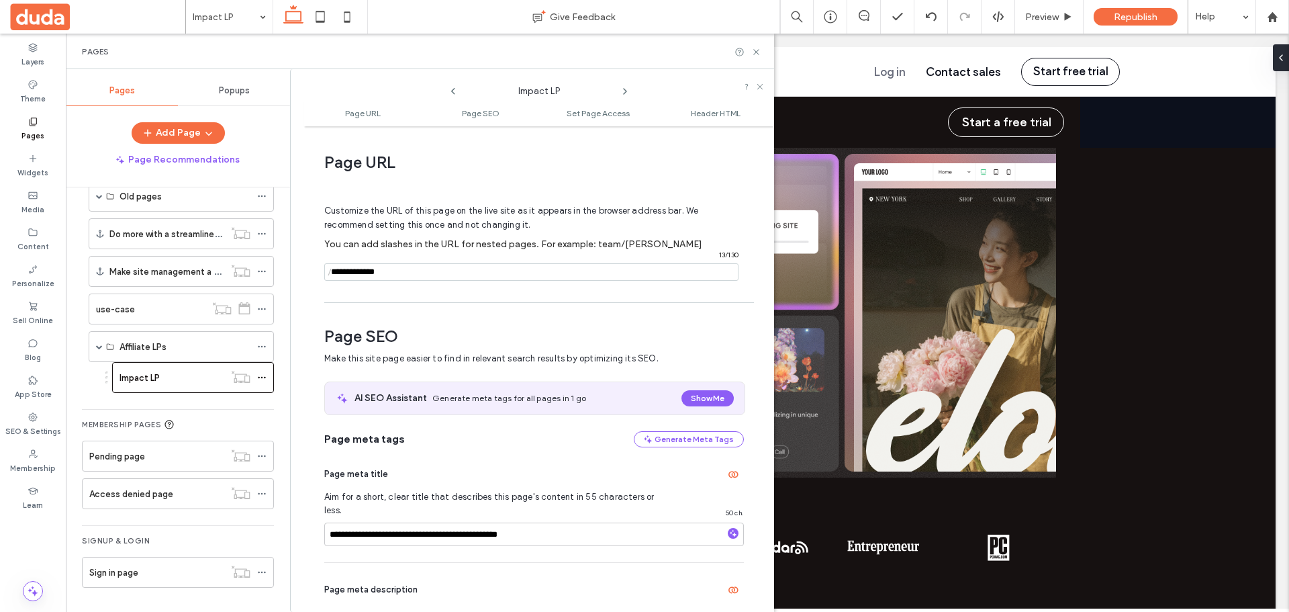
click at [420, 264] on input "notEmpty" at bounding box center [531, 271] width 414 height 17
type input "**********"
click at [419, 289] on div "Customize the URL of this page on the live site as it appears in the browser ad…" at bounding box center [534, 237] width 420 height 118
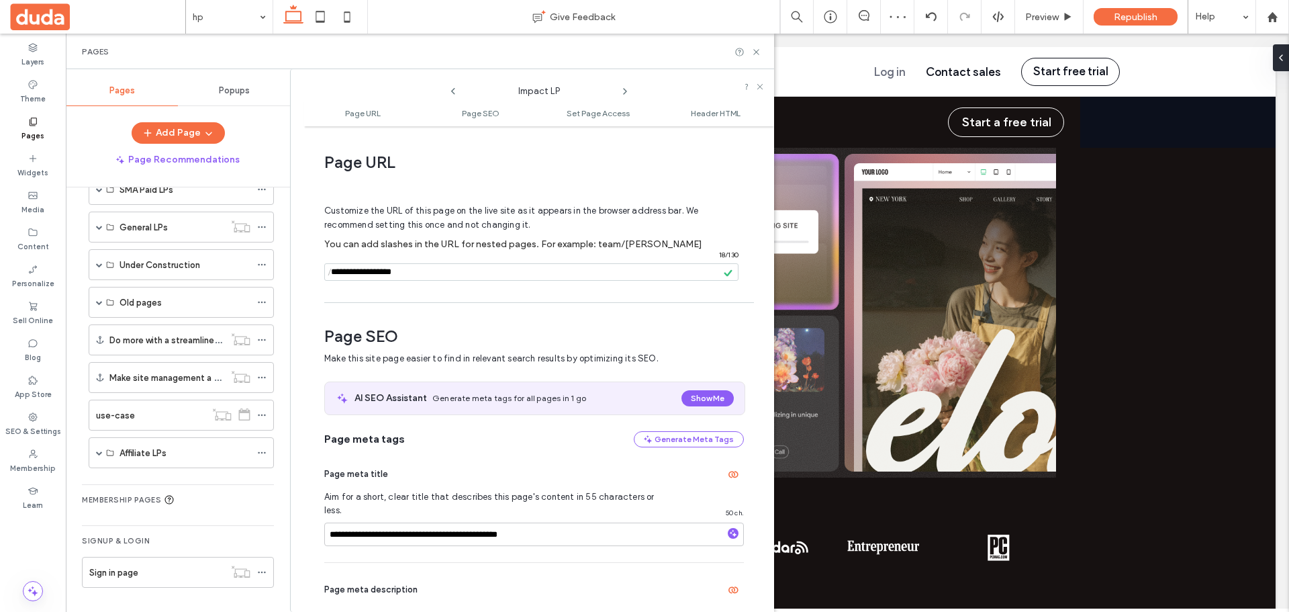
scroll to position [563, 0]
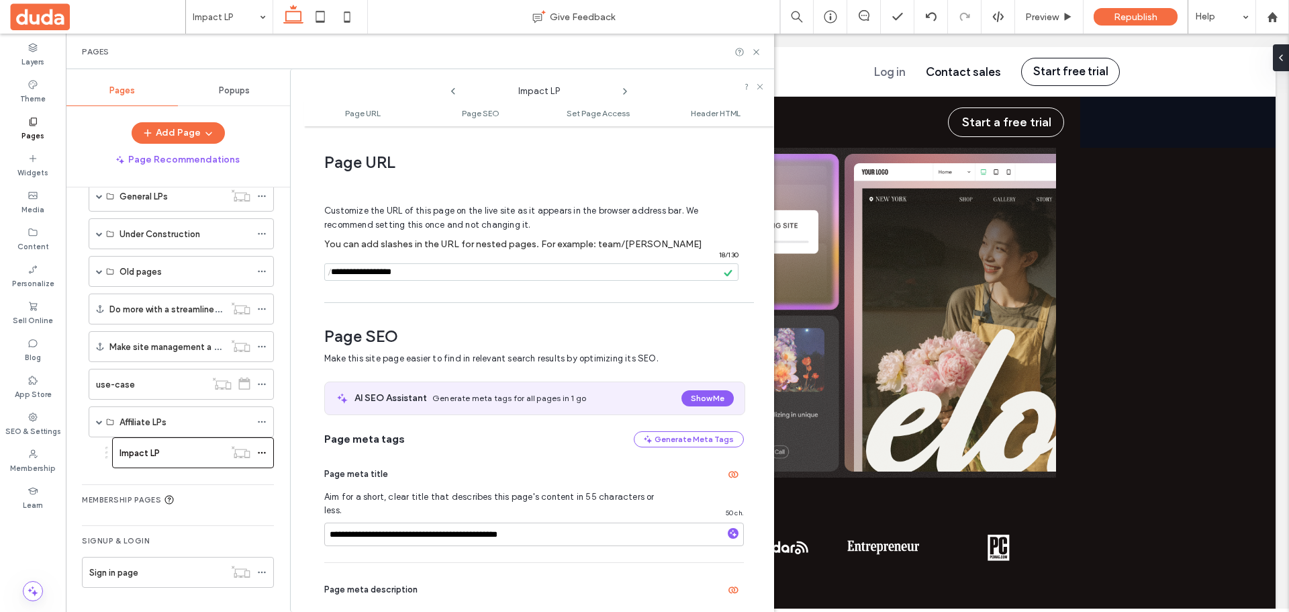
click at [738, 297] on div "**********" at bounding box center [539, 369] width 470 height 472
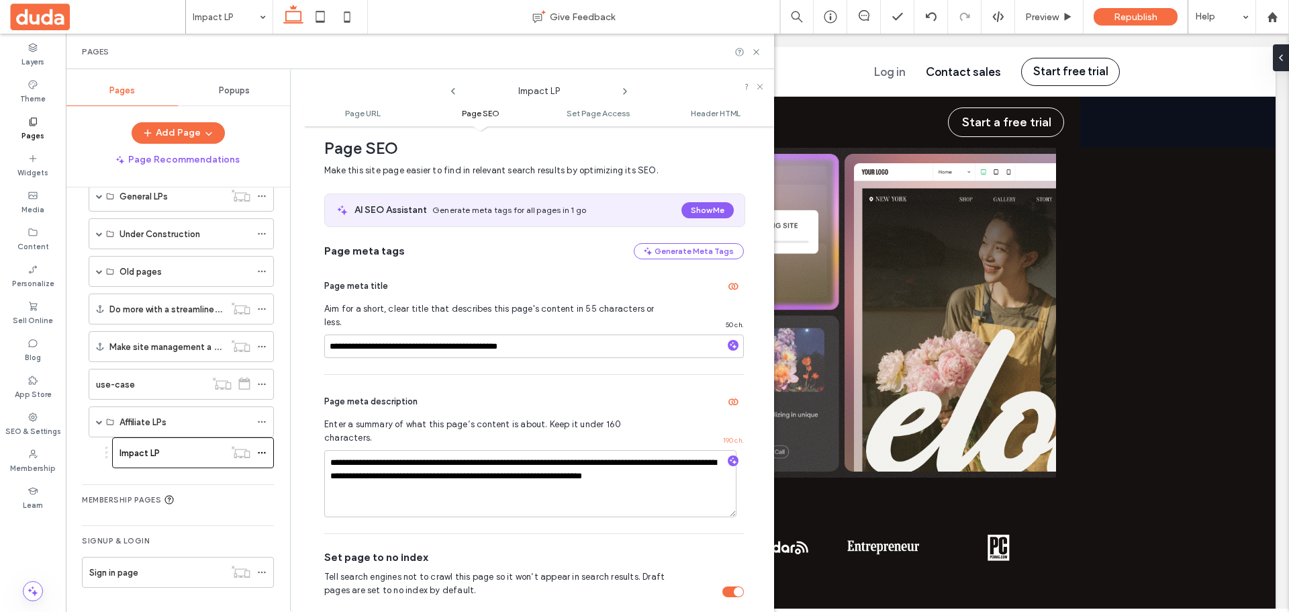
scroll to position [201, 0]
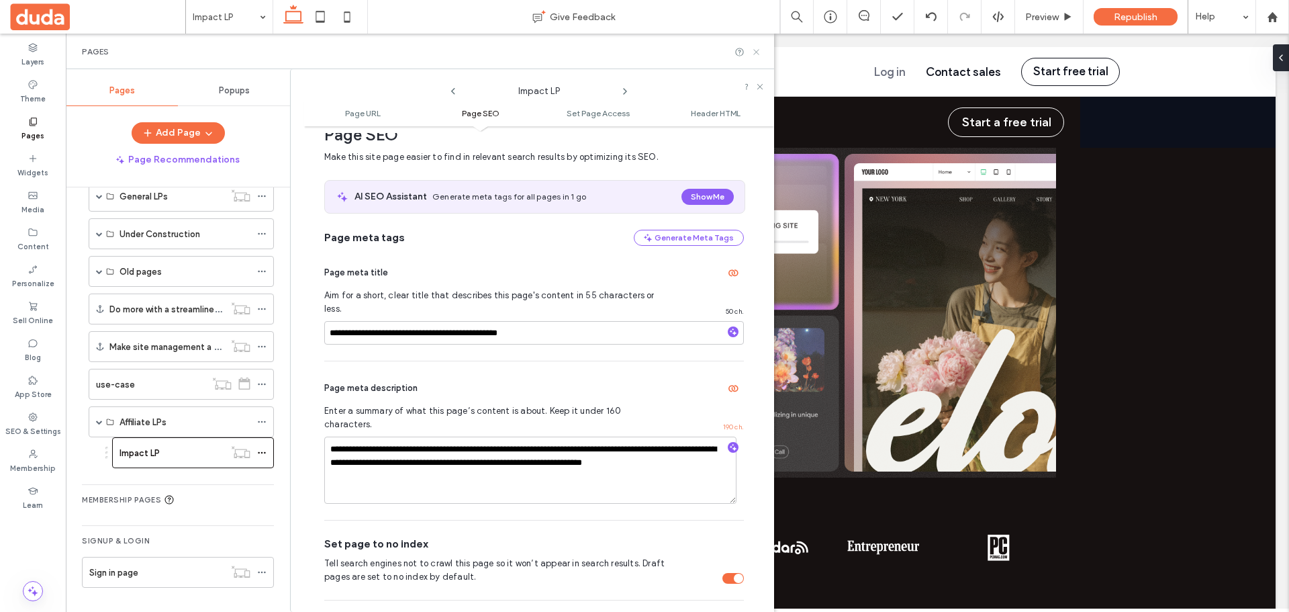
click at [757, 50] on icon at bounding box center [756, 52] width 10 height 10
